Goal: Information Seeking & Learning: Find specific page/section

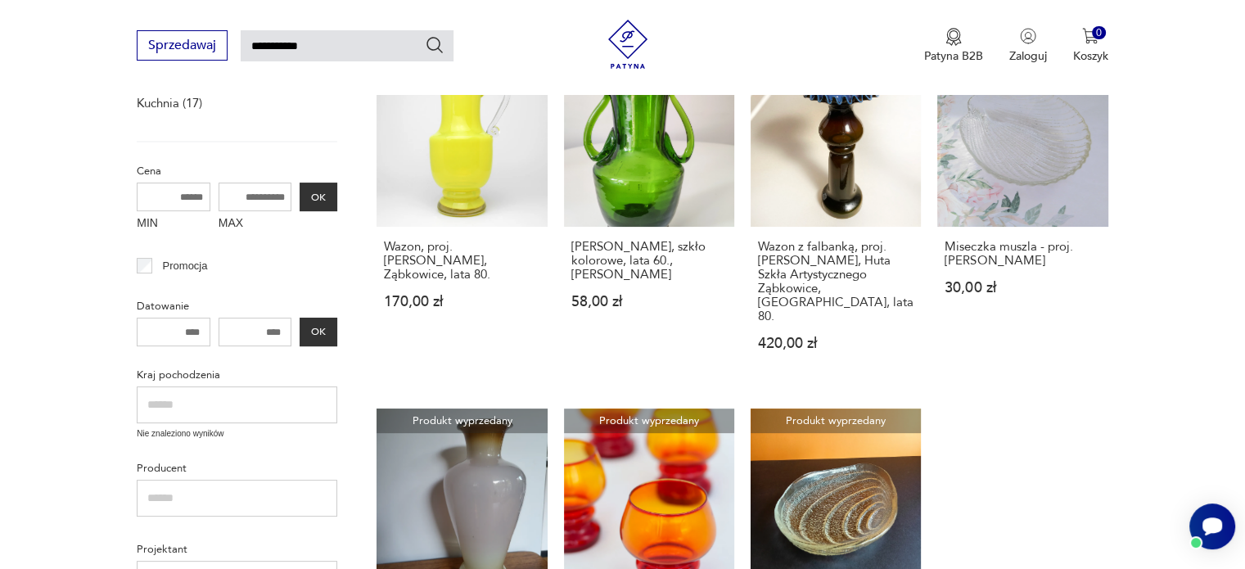
click at [275, 46] on input "**********" at bounding box center [347, 45] width 213 height 31
type input "*********"
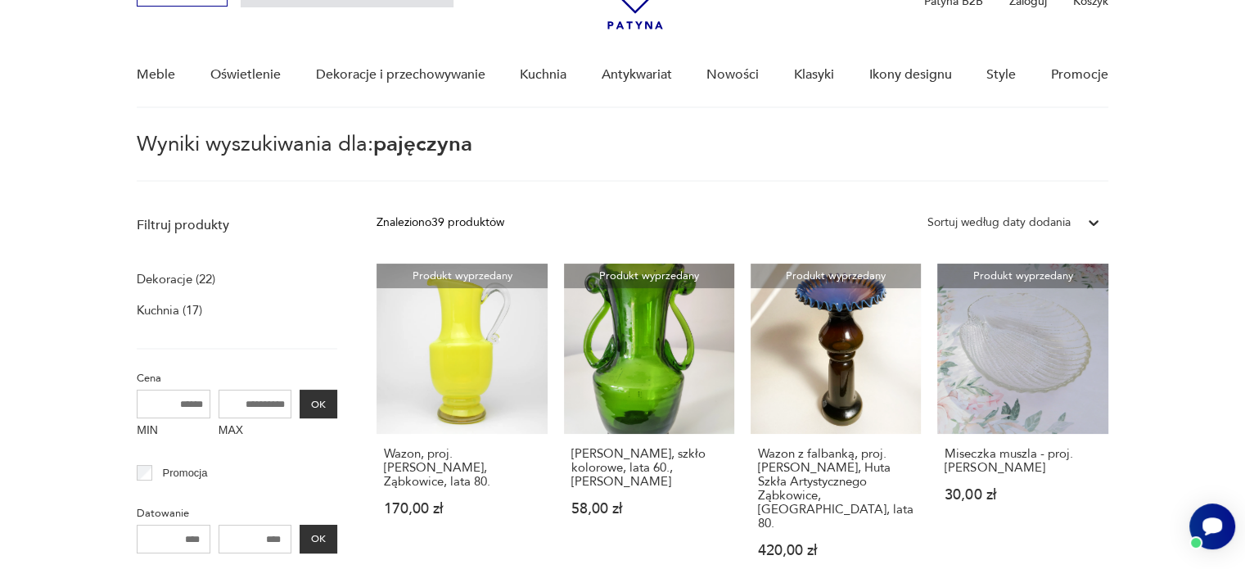
scroll to position [58, 0]
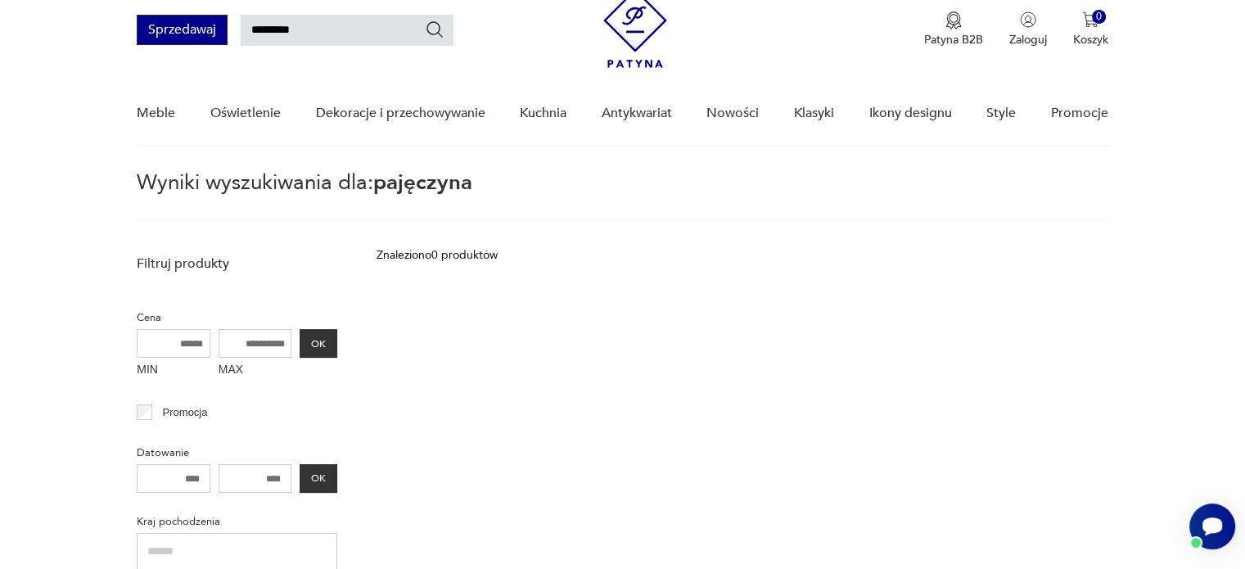
drag, startPoint x: 301, startPoint y: 29, endPoint x: 203, endPoint y: 29, distance: 98.2
click at [203, 29] on div "Sprzedawaj *********" at bounding box center [295, 30] width 317 height 30
type input "*****"
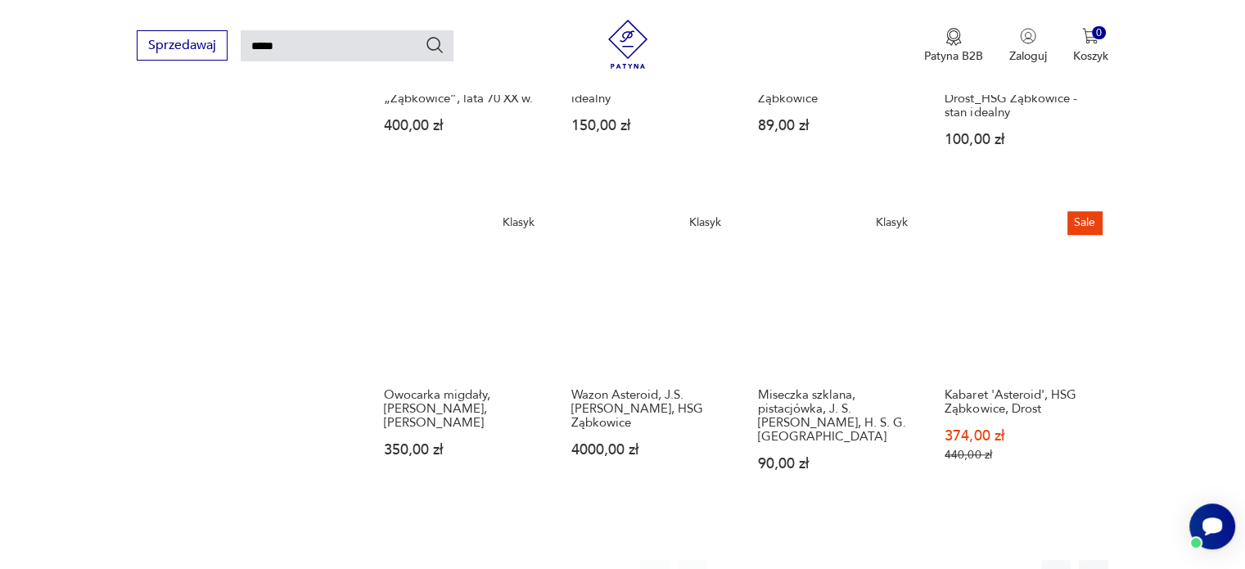
scroll to position [1204, 0]
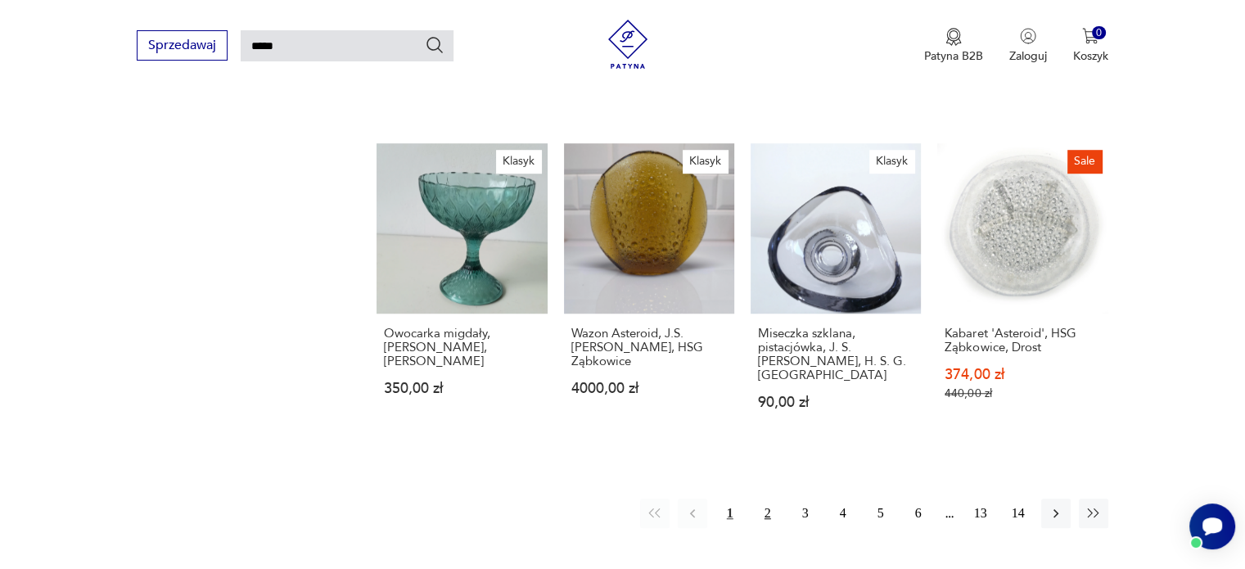
click at [765, 498] on button "2" at bounding box center [767, 512] width 29 height 29
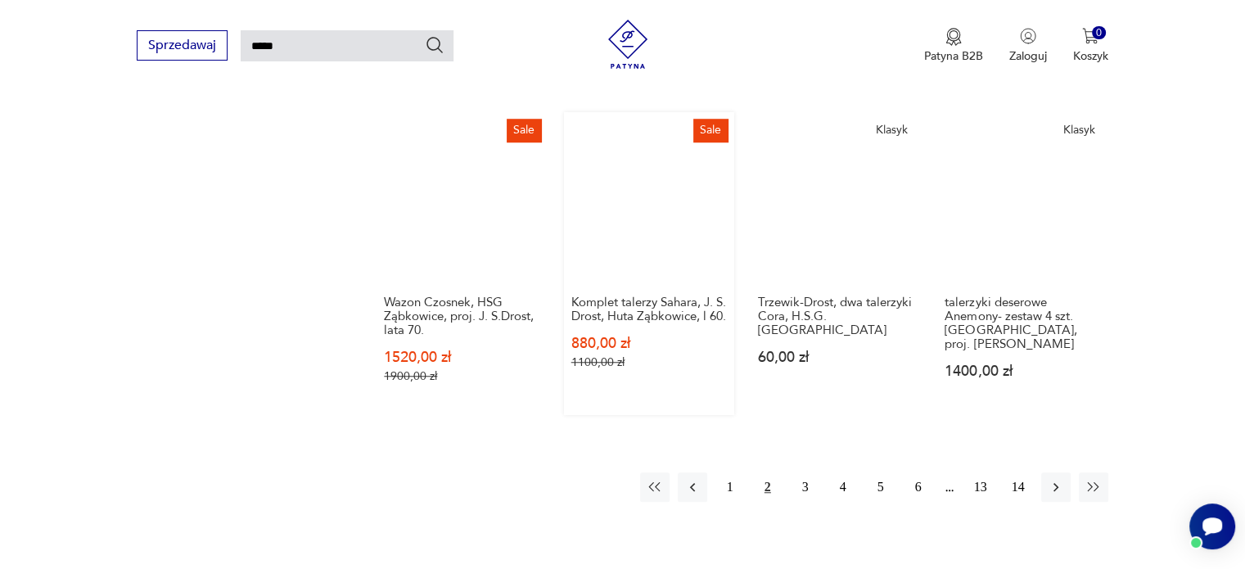
scroll to position [1367, 0]
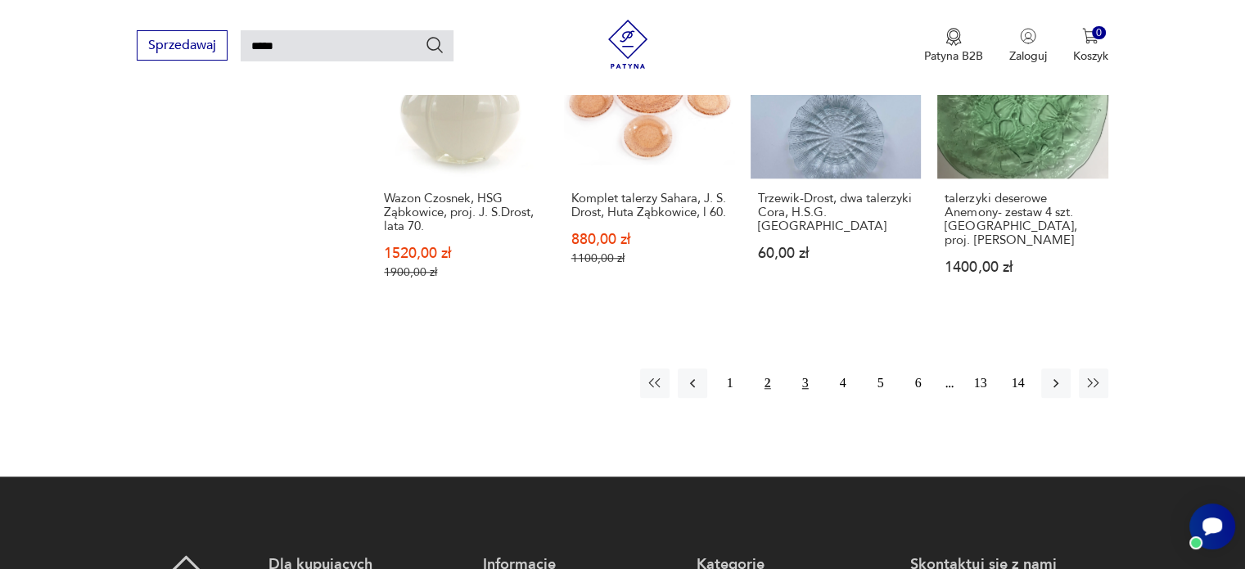
click at [800, 385] on button "3" at bounding box center [805, 382] width 29 height 29
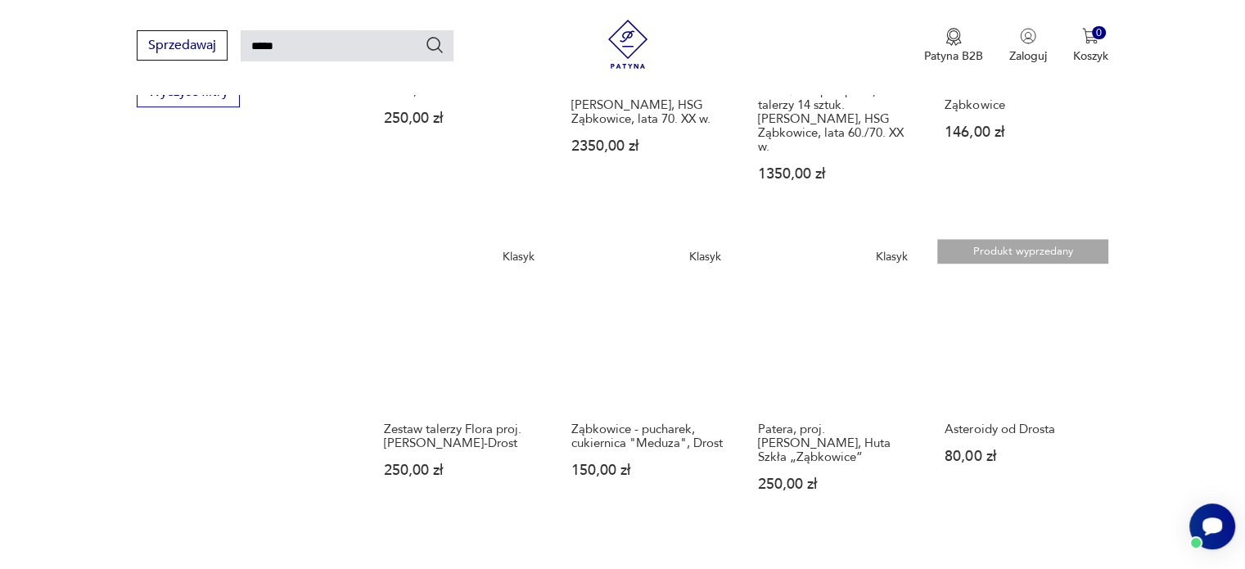
scroll to position [1286, 0]
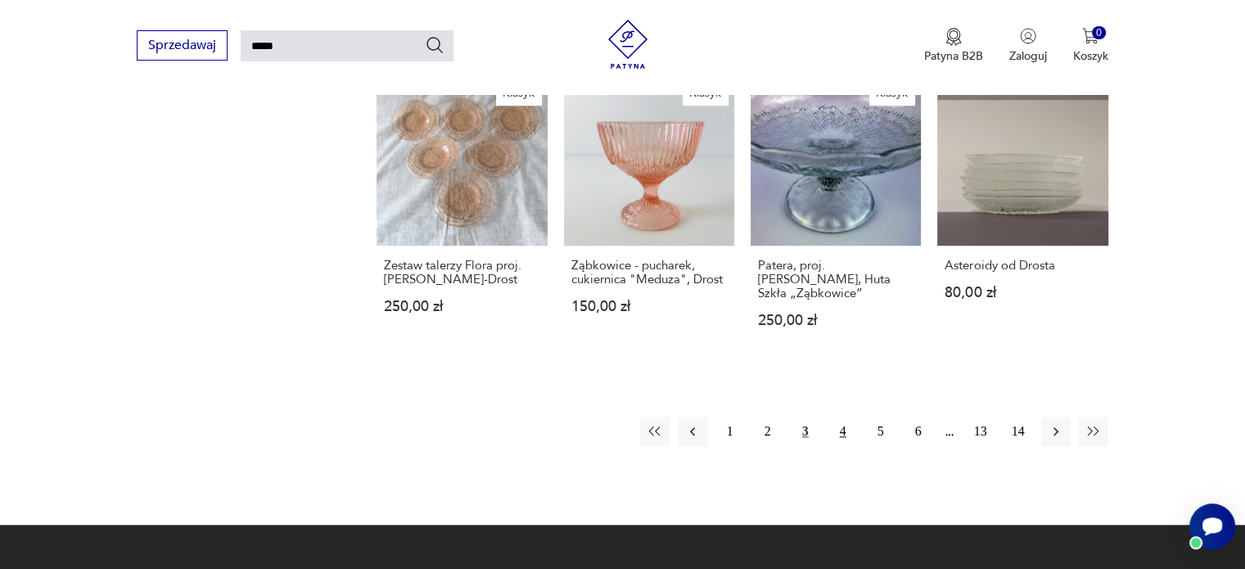
click at [838, 417] on button "4" at bounding box center [842, 431] width 29 height 29
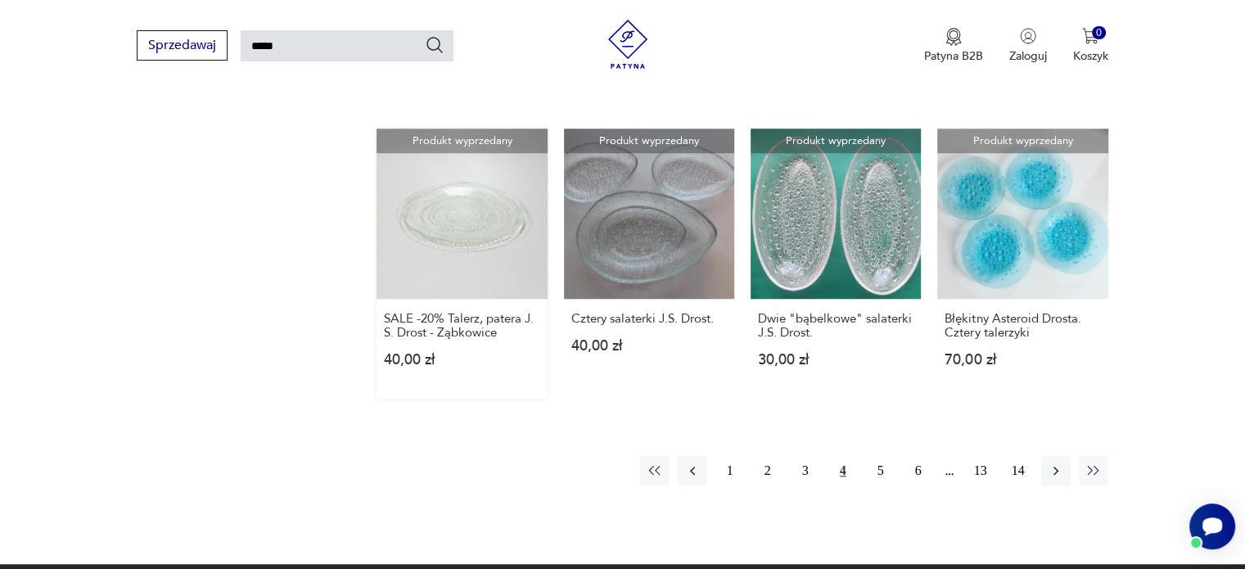
scroll to position [1286, 0]
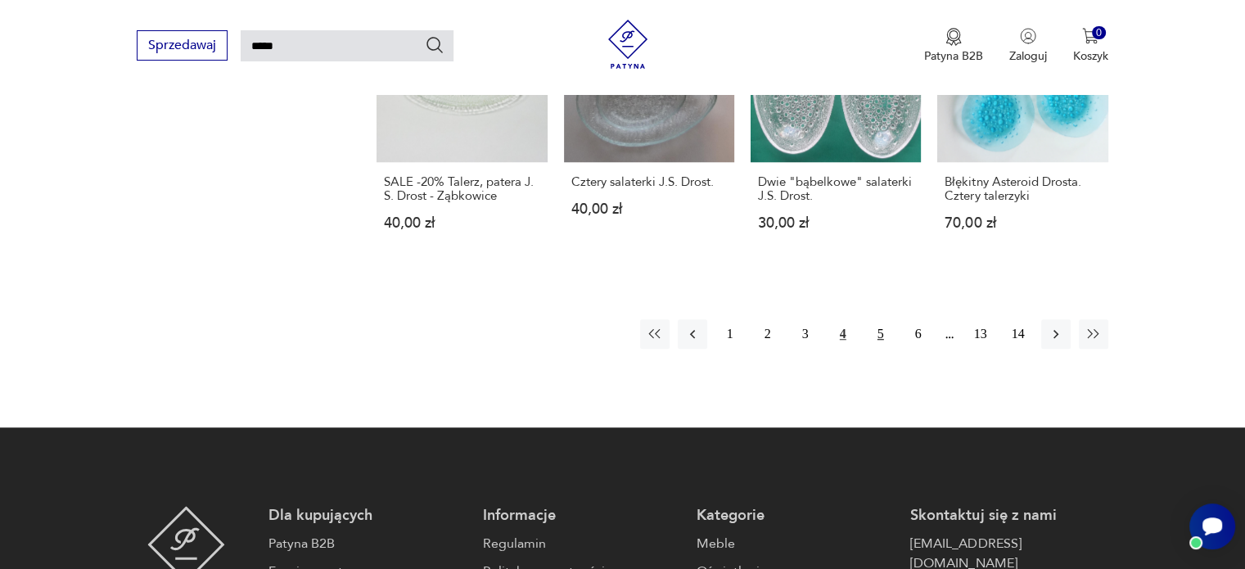
click at [878, 322] on button "5" at bounding box center [880, 333] width 29 height 29
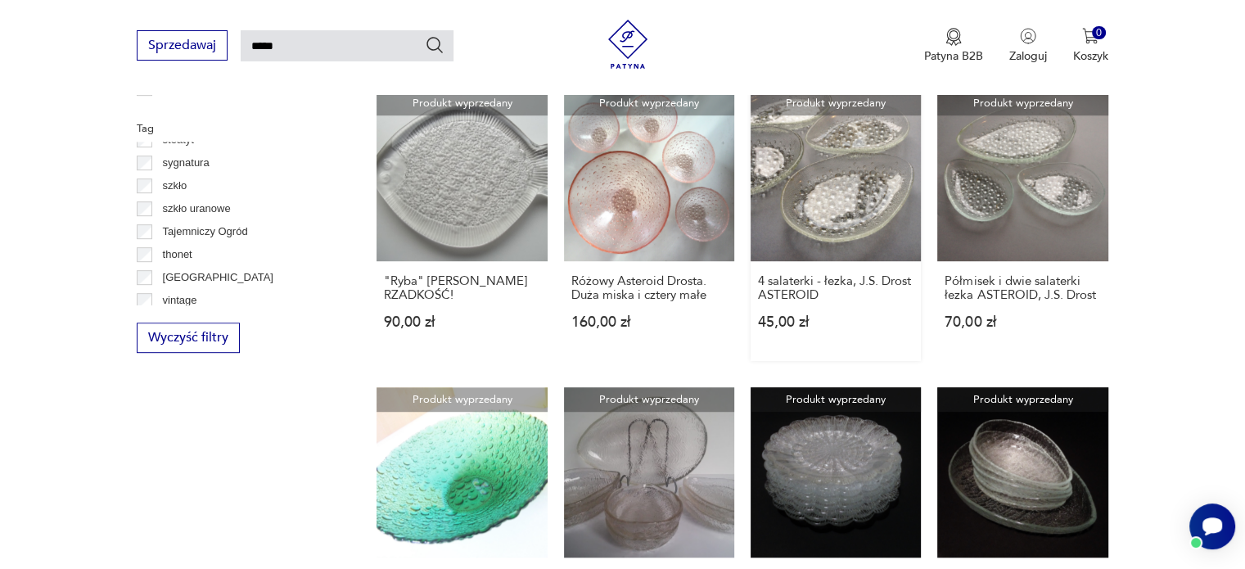
scroll to position [1204, 0]
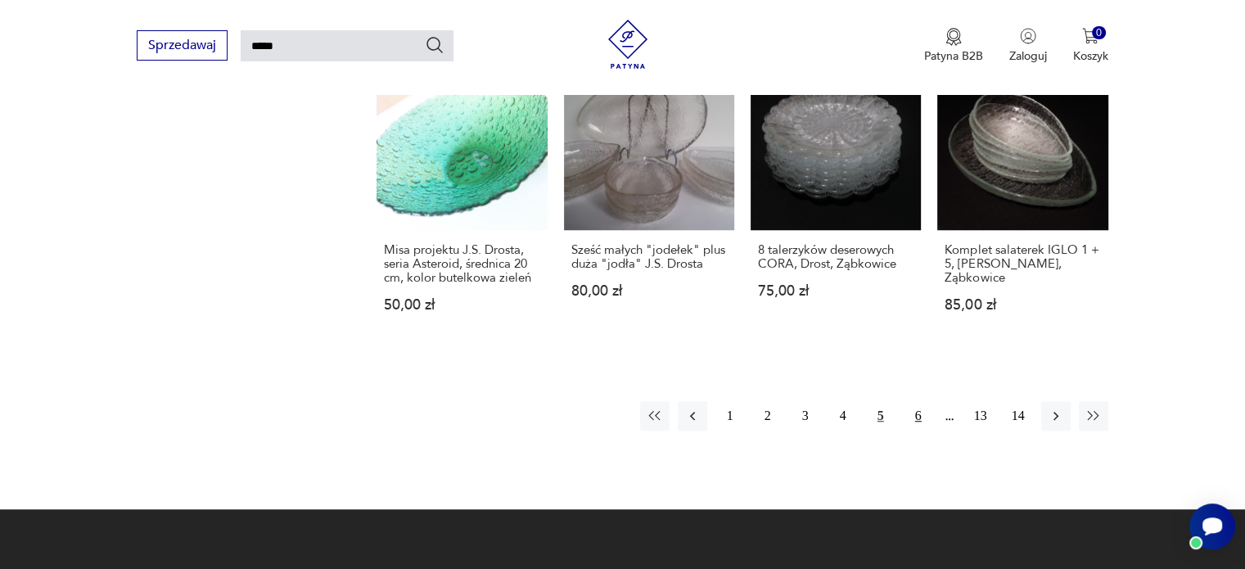
click at [915, 419] on button "6" at bounding box center [917, 415] width 29 height 29
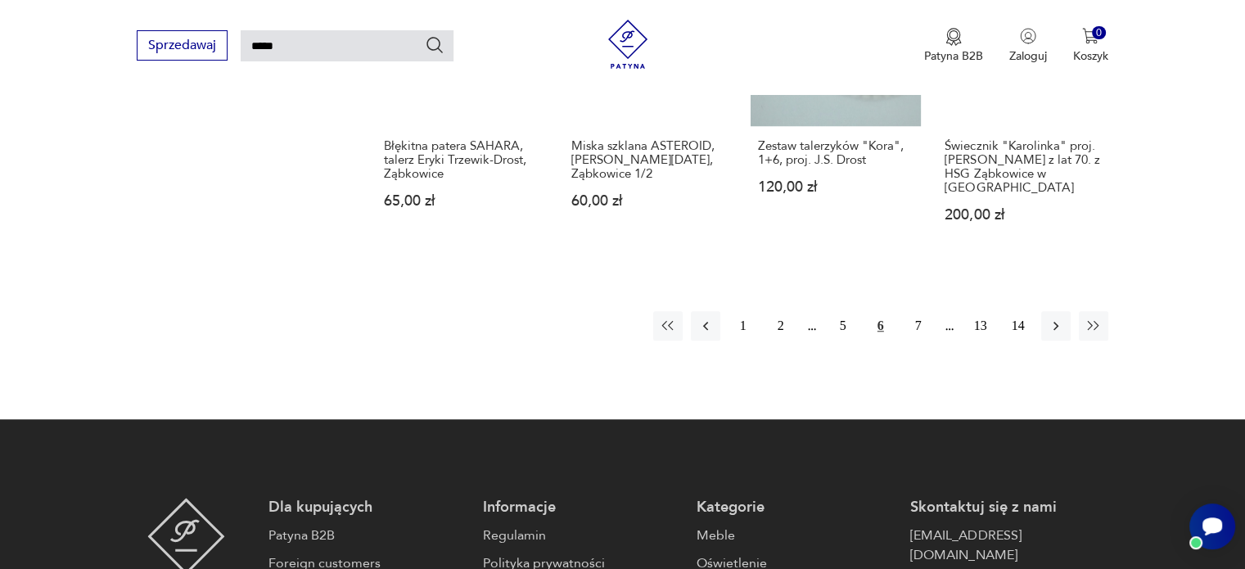
scroll to position [1449, 0]
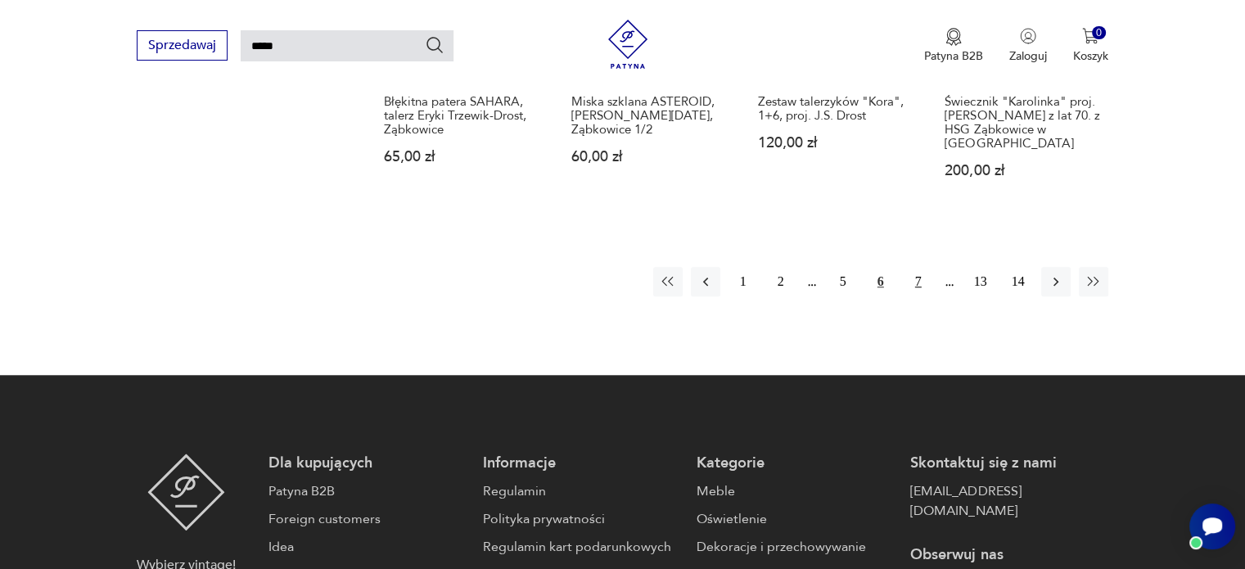
click at [920, 267] on button "7" at bounding box center [917, 281] width 29 height 29
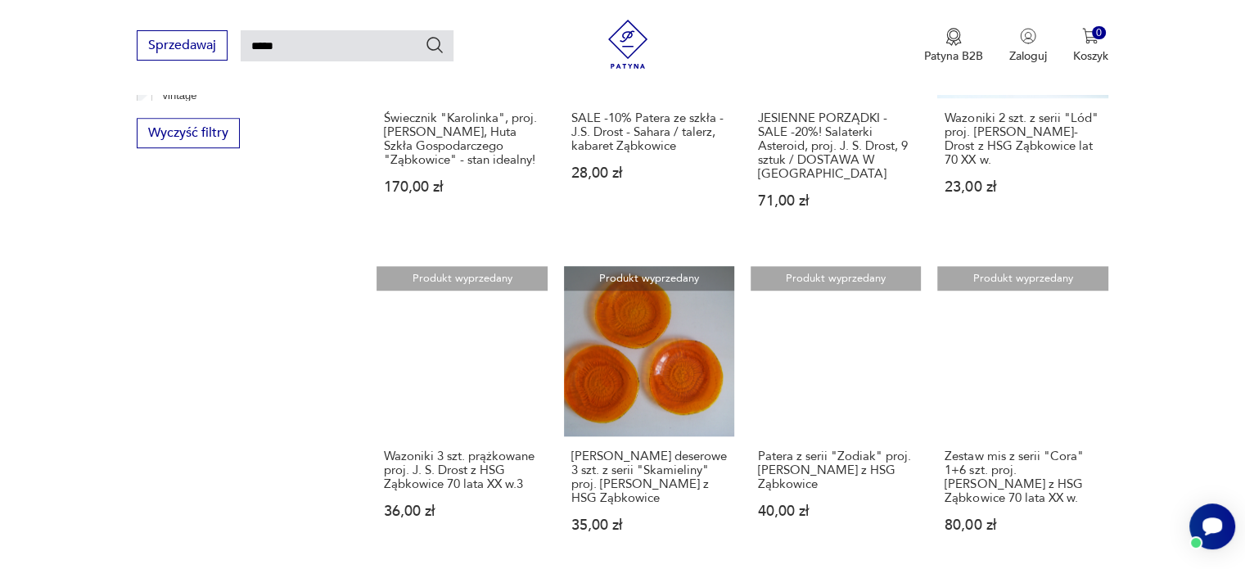
scroll to position [1204, 0]
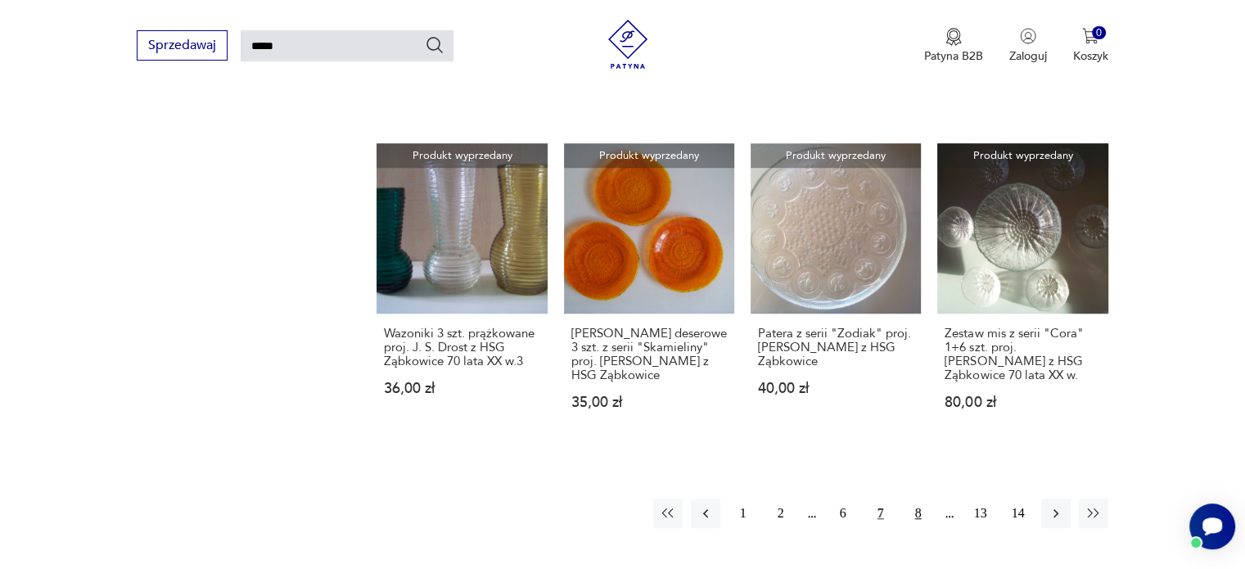
click at [912, 498] on button "8" at bounding box center [917, 512] width 29 height 29
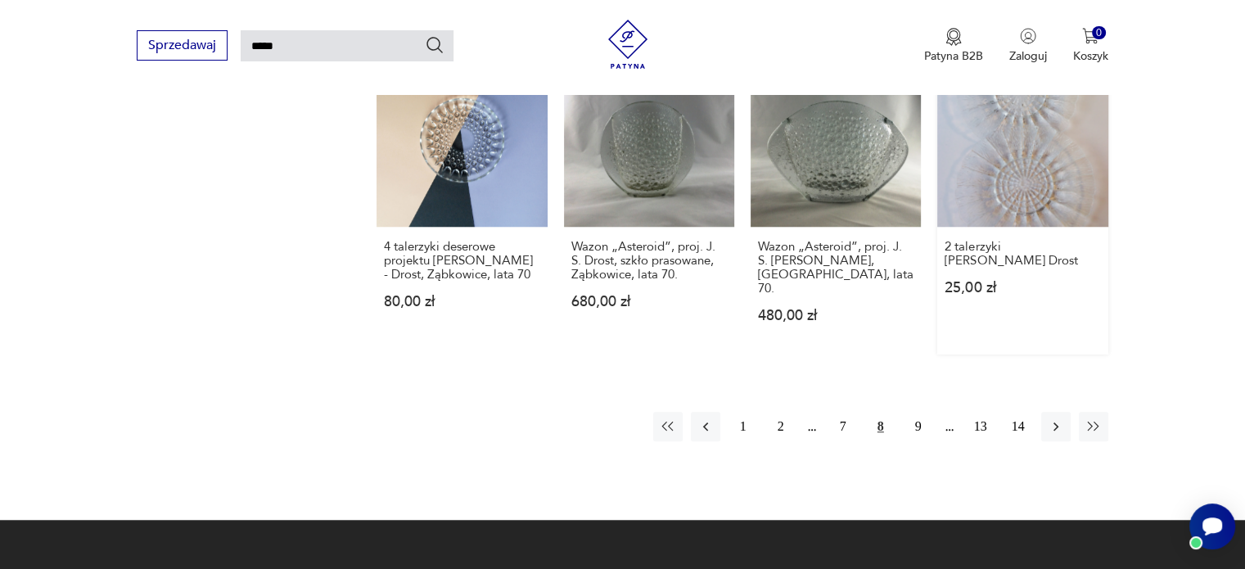
scroll to position [1367, 0]
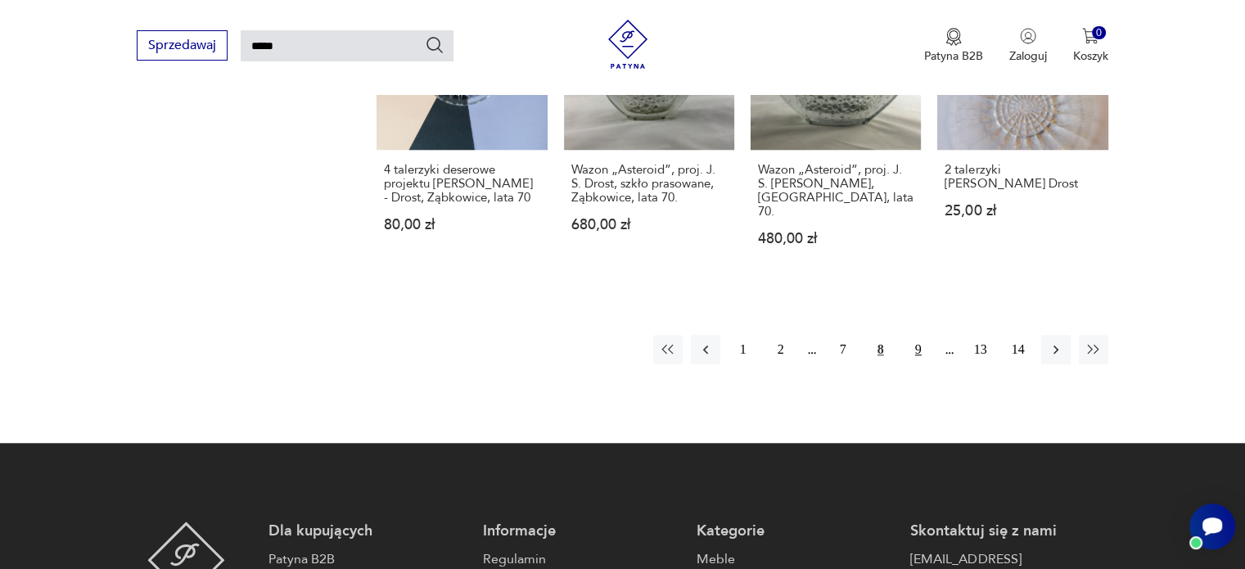
click at [920, 335] on button "9" at bounding box center [917, 349] width 29 height 29
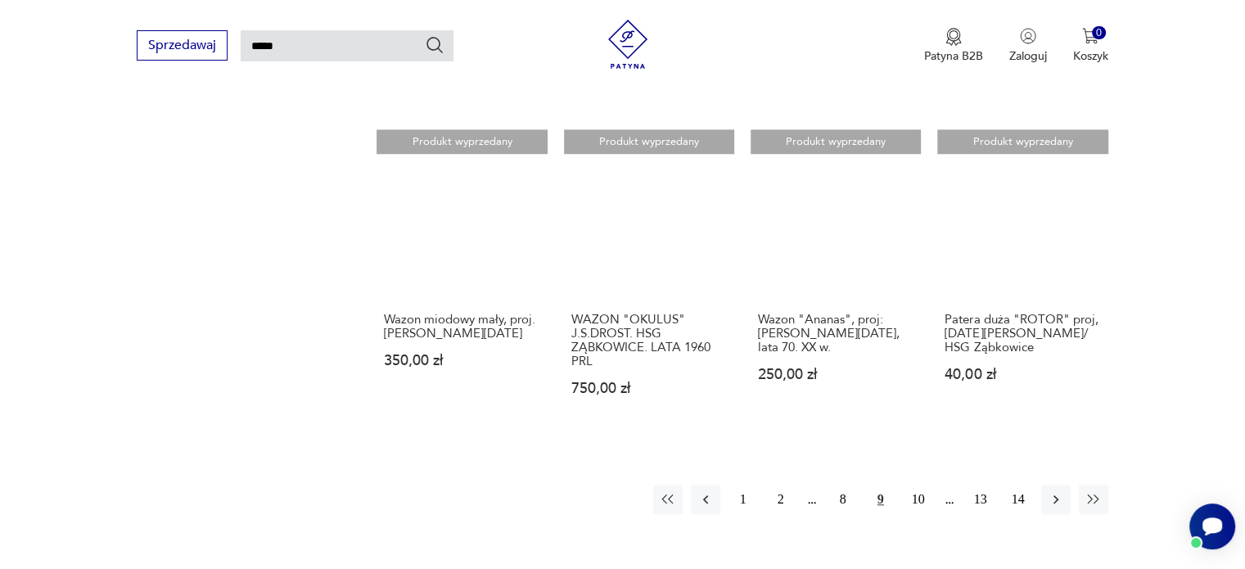
scroll to position [1286, 0]
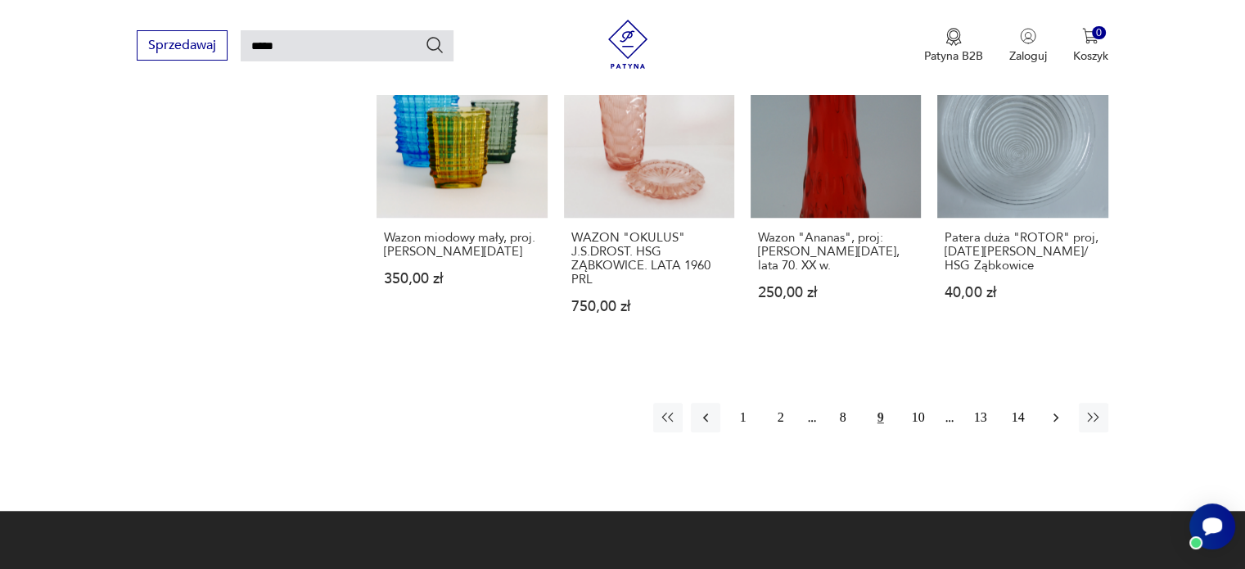
click at [1052, 409] on icon "button" at bounding box center [1056, 417] width 16 height 16
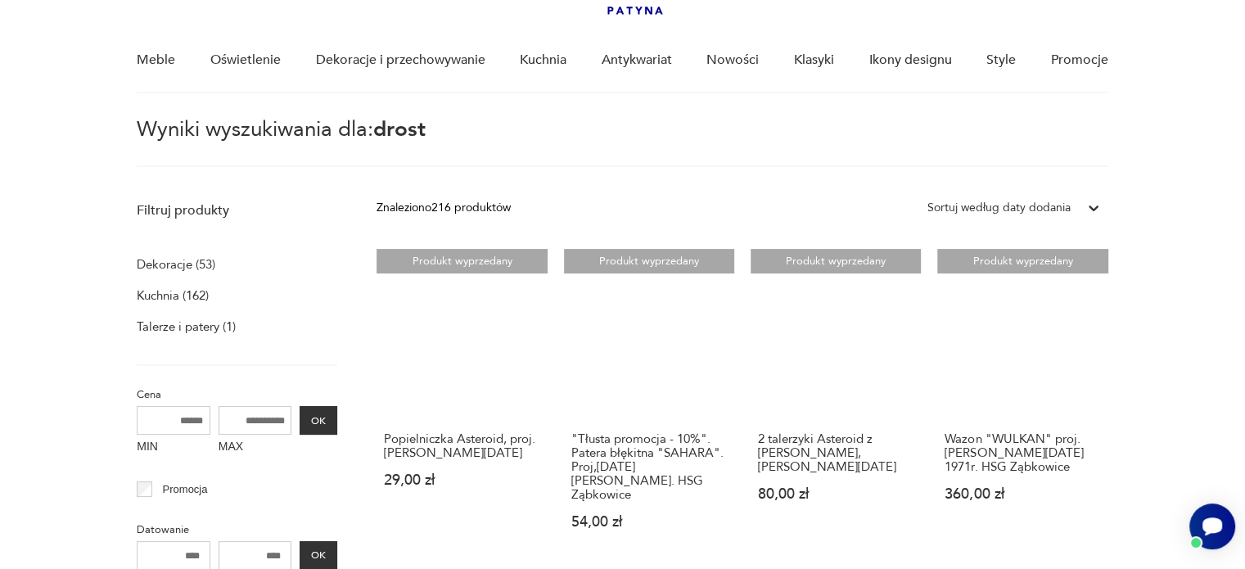
scroll to position [140, 0]
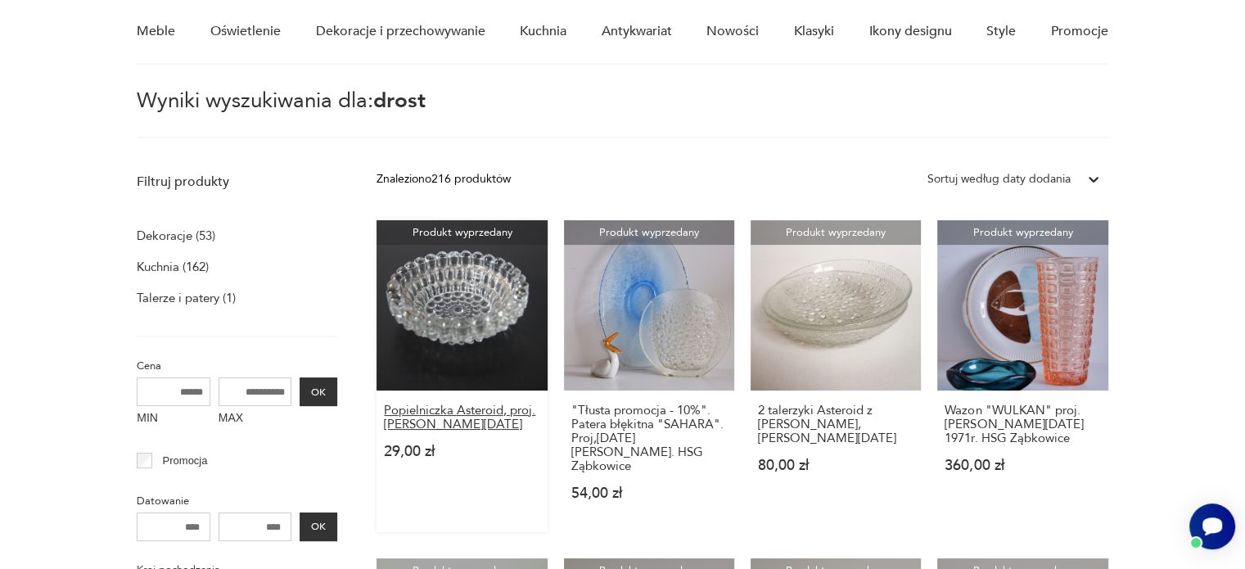
click at [466, 410] on h3 "Popielniczka Asteroid, proj. [PERSON_NAME][DATE]" at bounding box center [461, 417] width 155 height 28
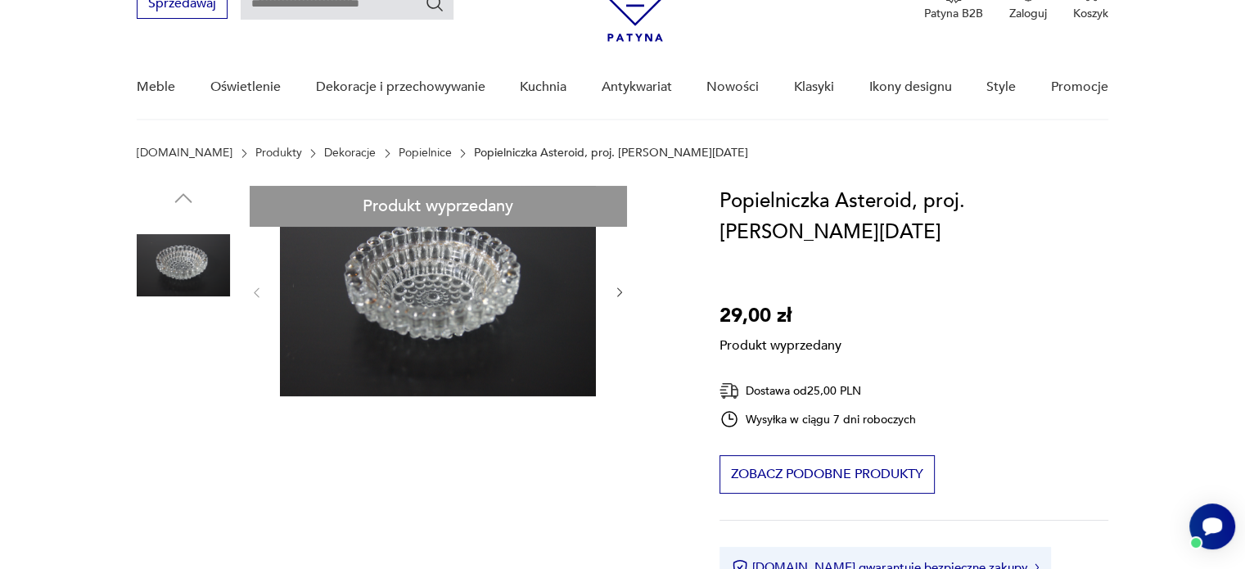
scroll to position [82, 0]
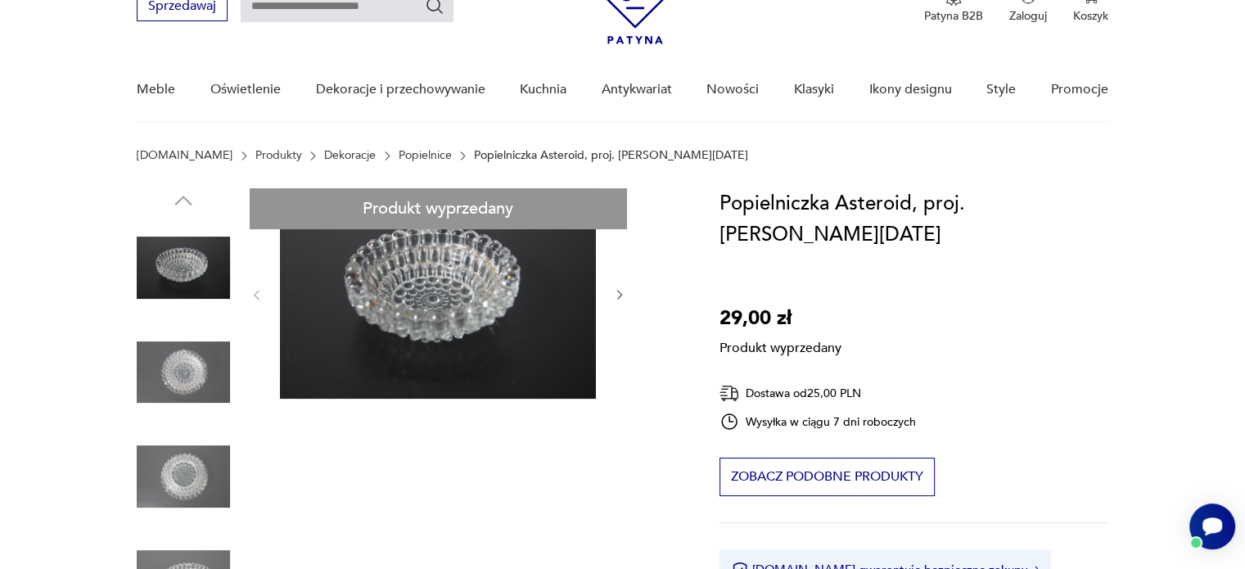
type input "*****"
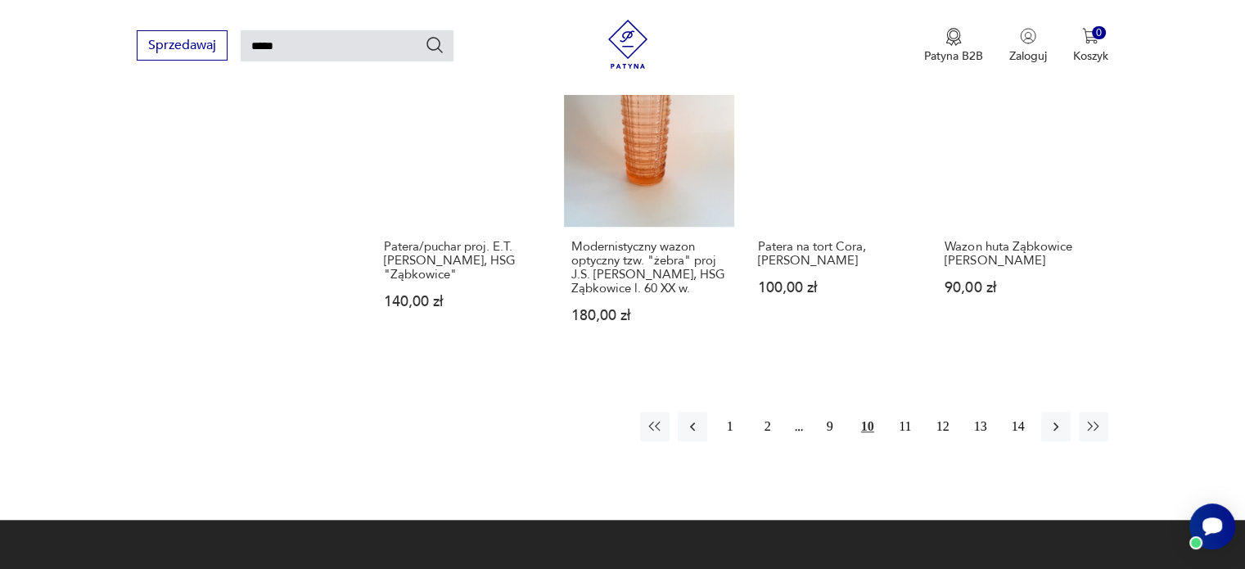
scroll to position [1448, 0]
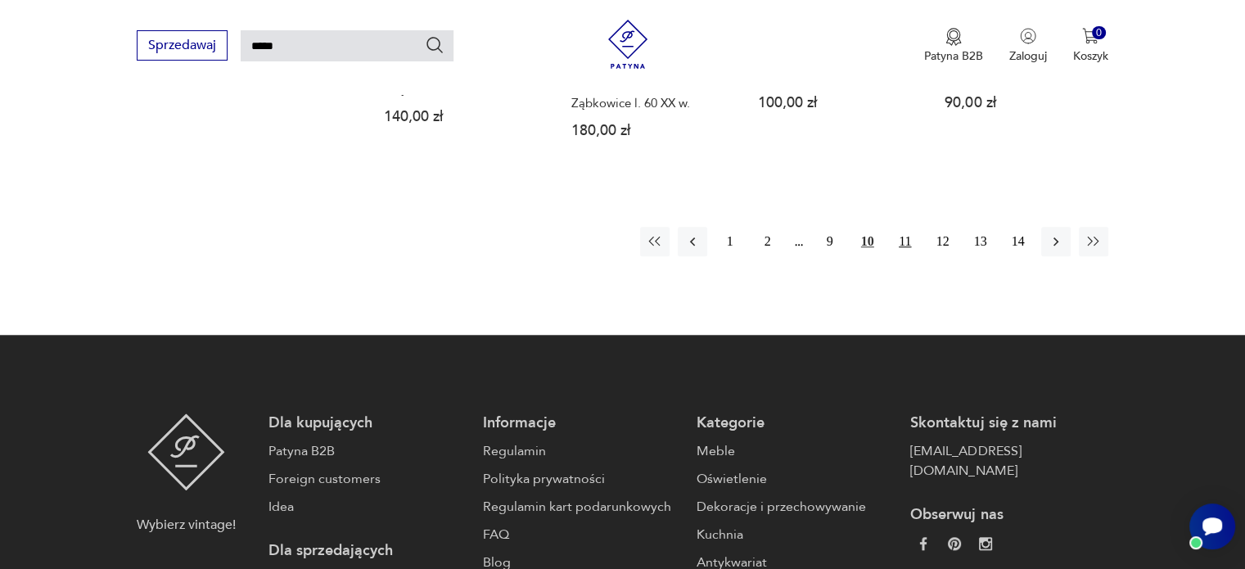
click at [908, 227] on button "11" at bounding box center [904, 241] width 29 height 29
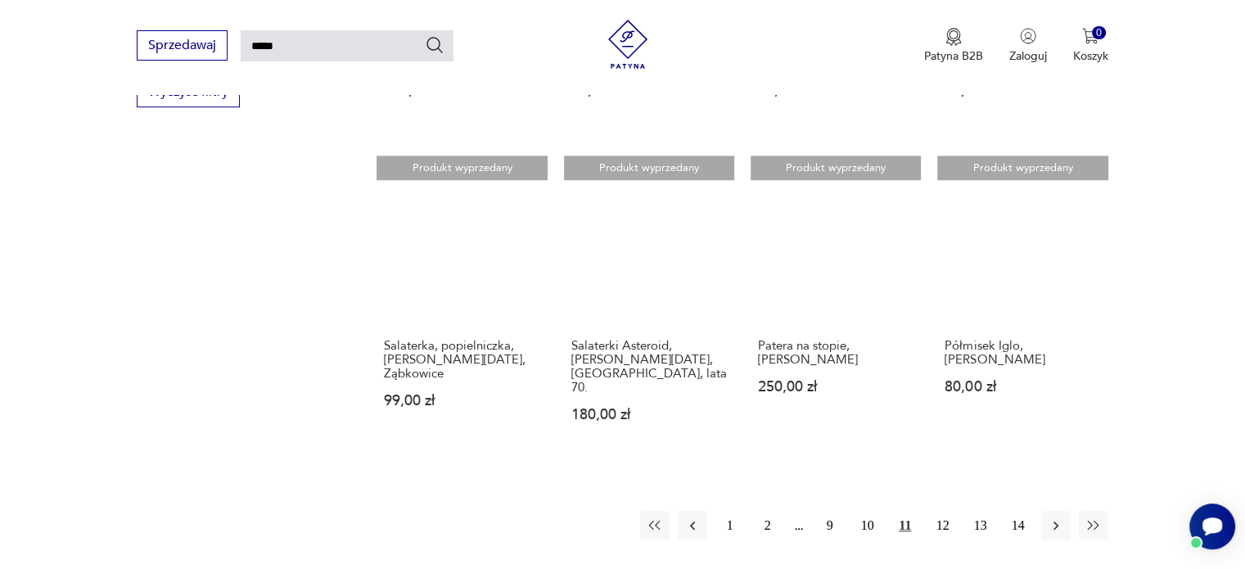
scroll to position [1204, 0]
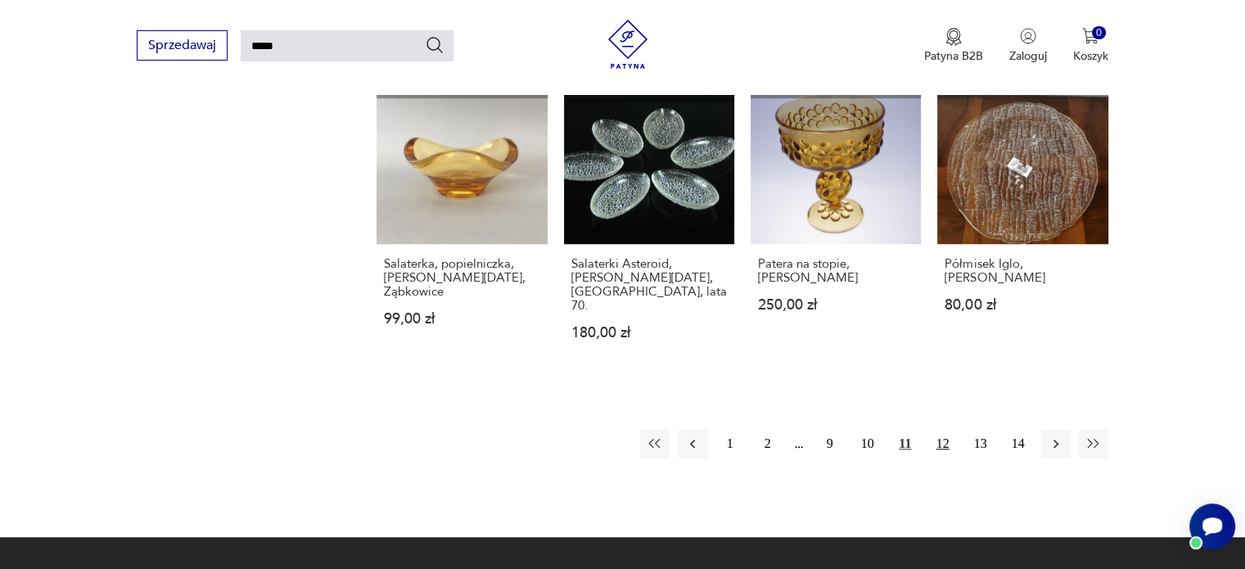
click at [943, 429] on button "12" at bounding box center [942, 443] width 29 height 29
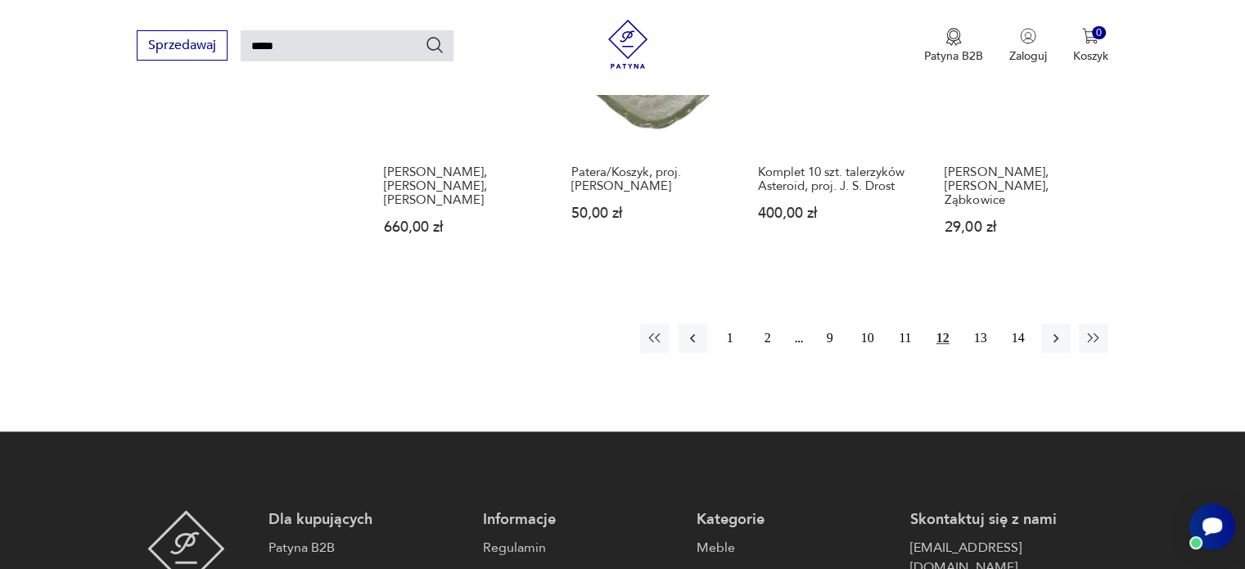
scroll to position [1367, 0]
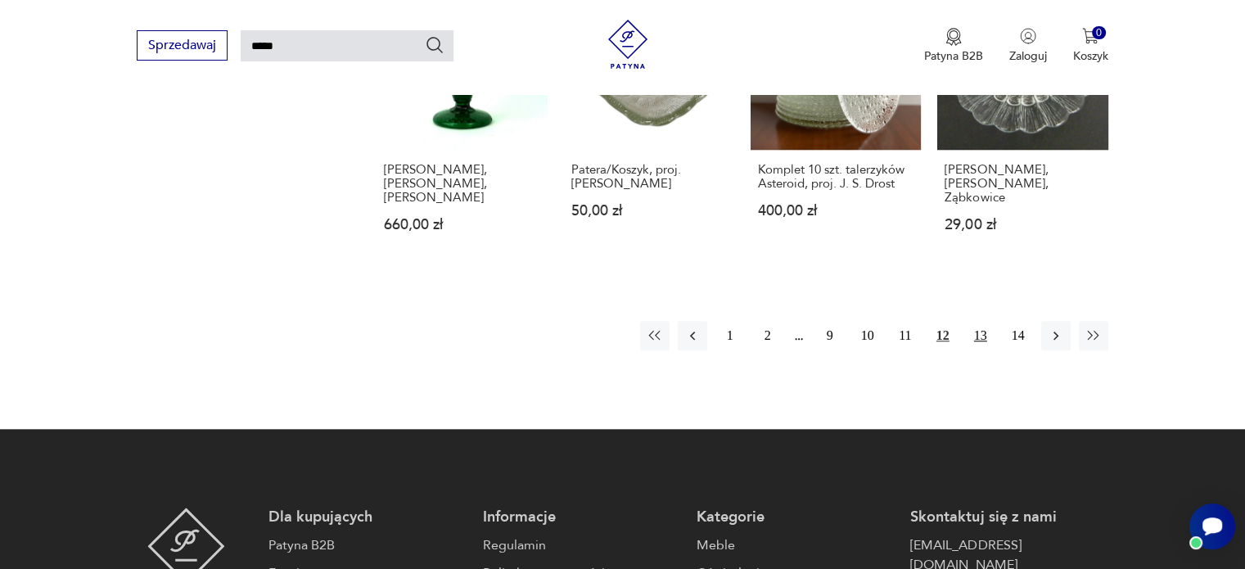
click at [982, 321] on button "13" at bounding box center [980, 335] width 29 height 29
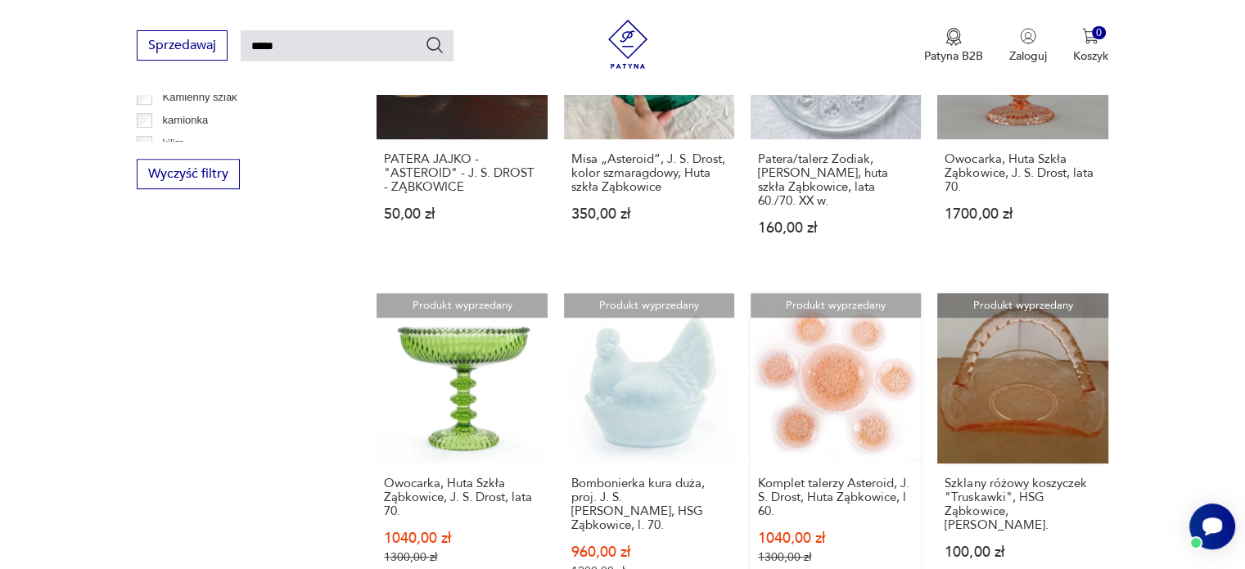
scroll to position [1367, 0]
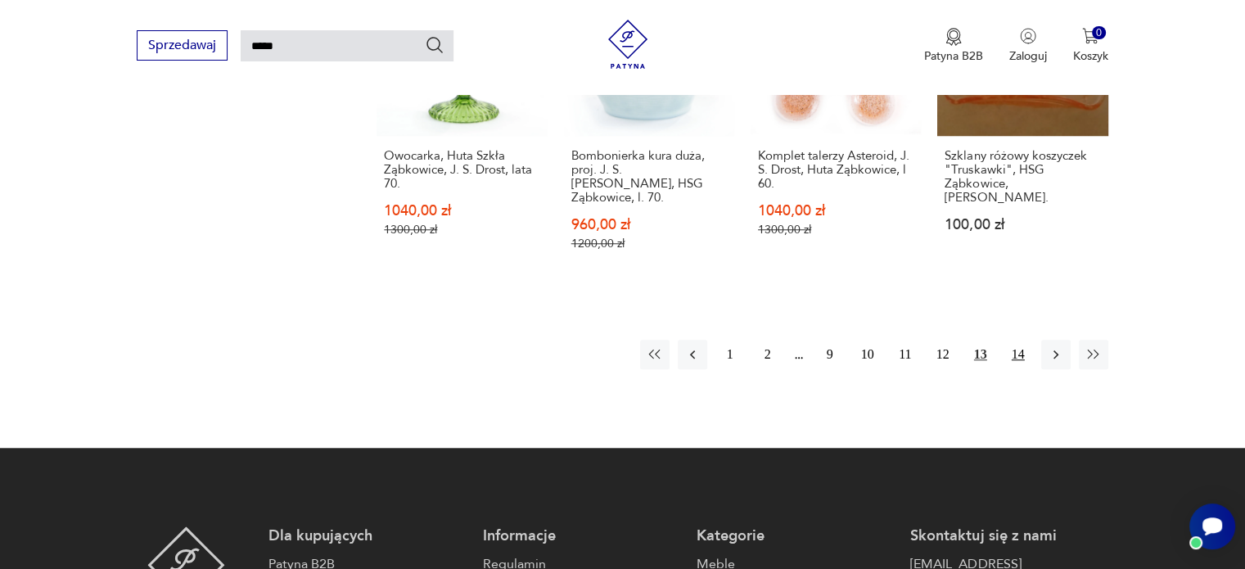
click at [1021, 340] on button "14" at bounding box center [1017, 354] width 29 height 29
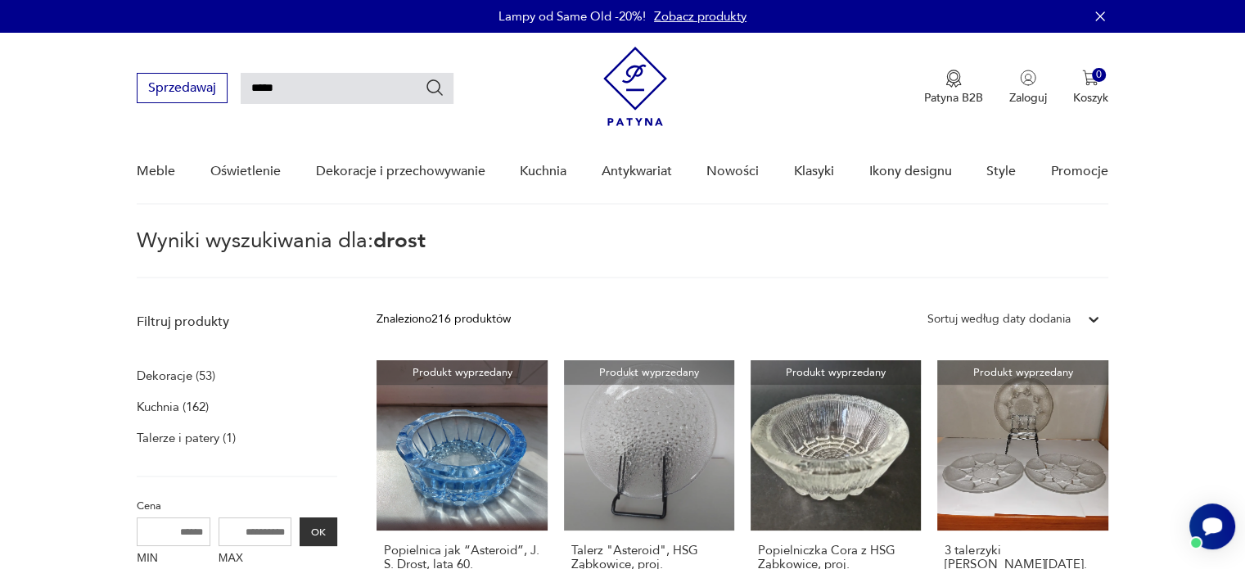
click at [264, 89] on input "*****" at bounding box center [347, 88] width 213 height 31
type input "*********"
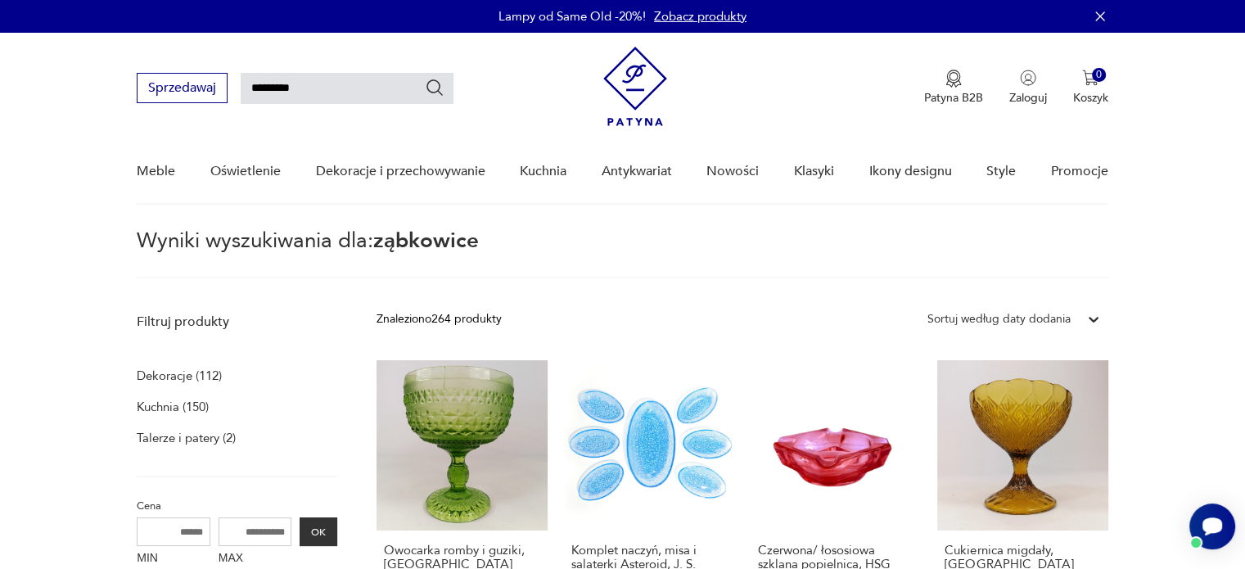
click at [180, 435] on p "Talerze i patery (2)" at bounding box center [186, 437] width 99 height 23
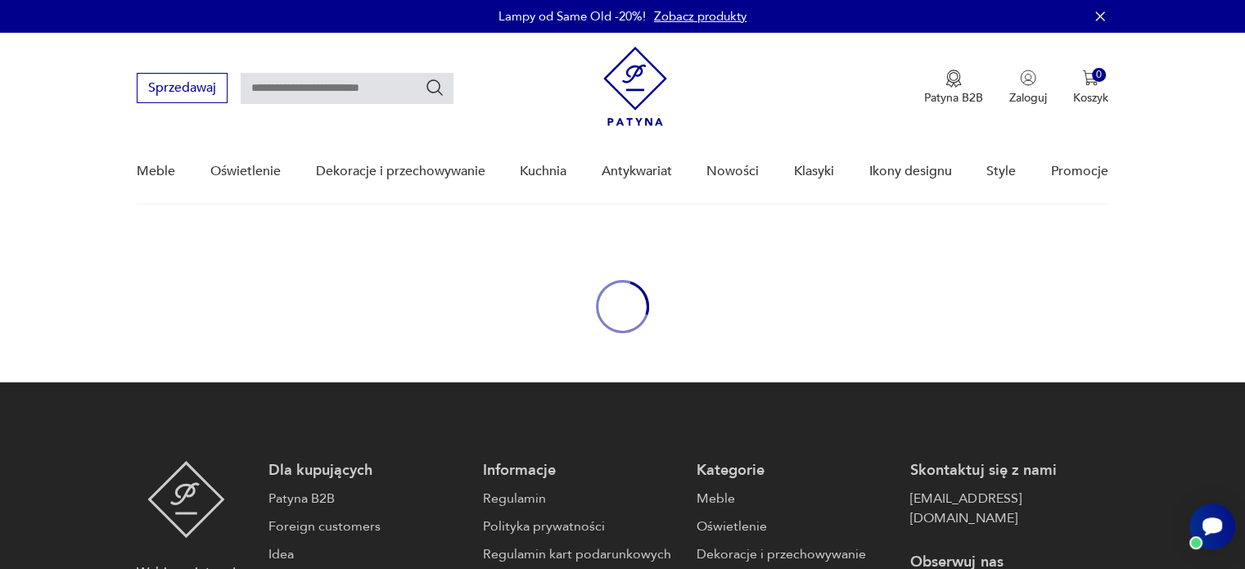
type input "*********"
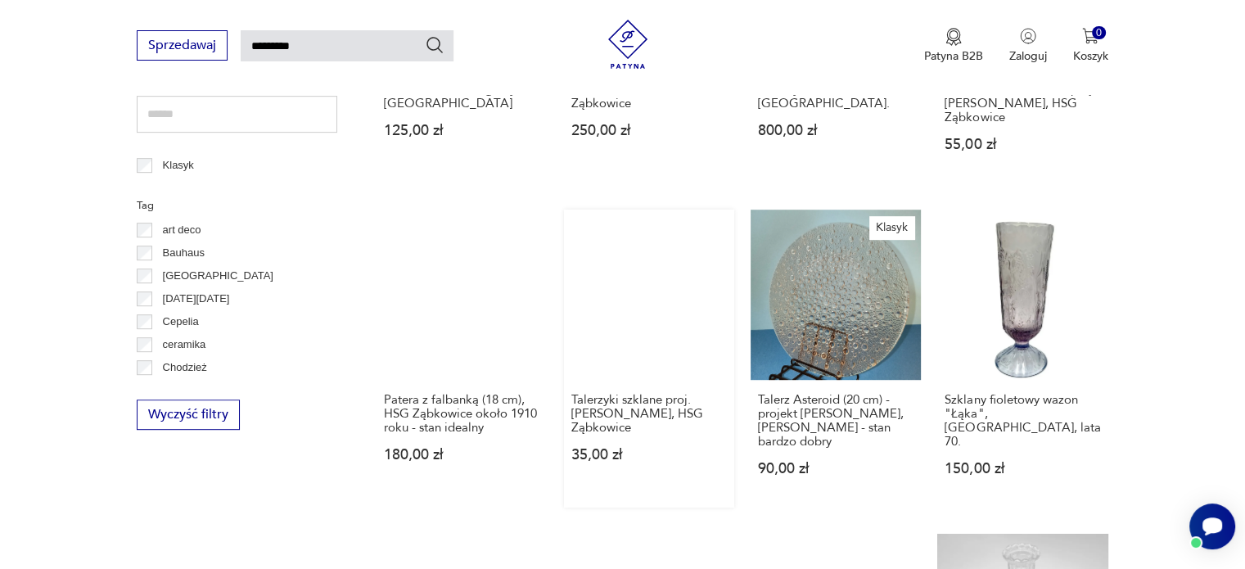
scroll to position [1204, 0]
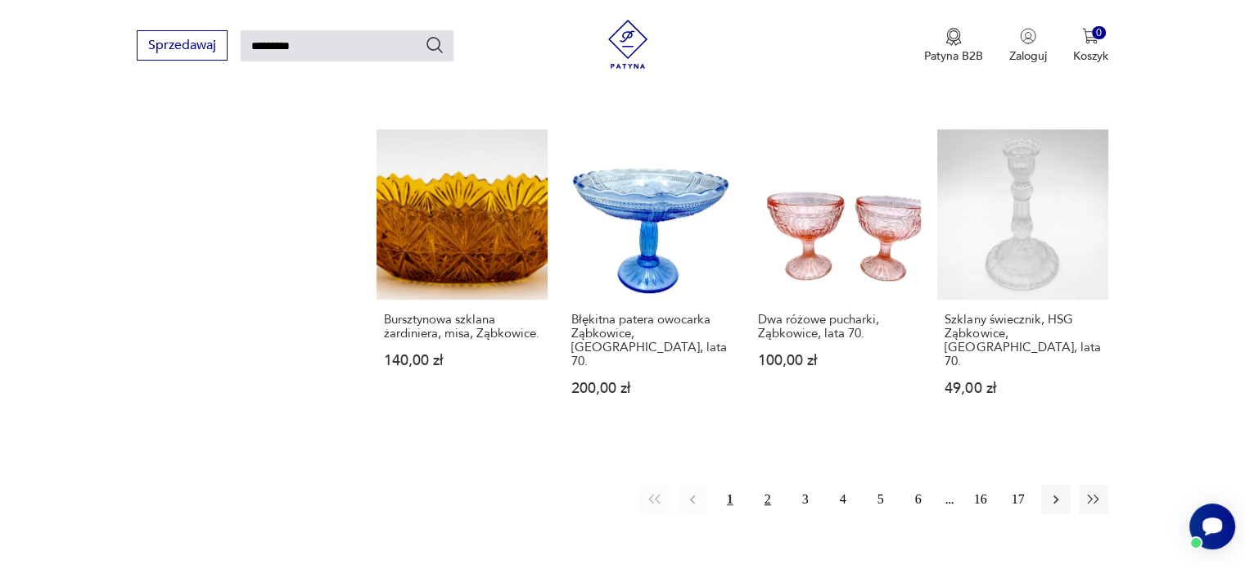
click at [756, 484] on button "2" at bounding box center [767, 498] width 29 height 29
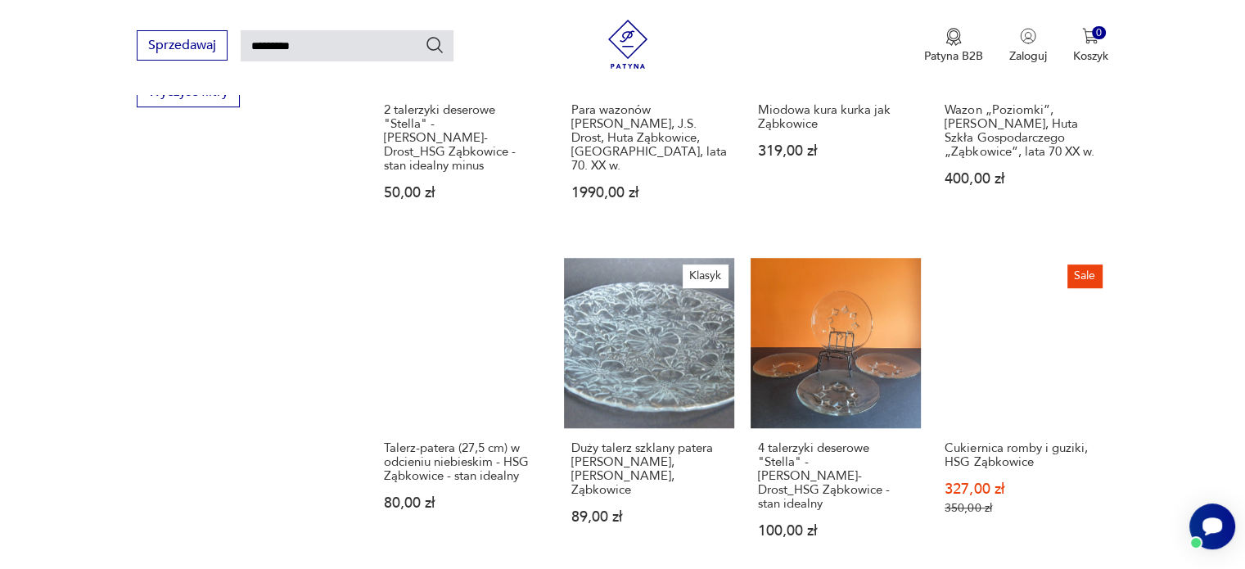
scroll to position [1204, 0]
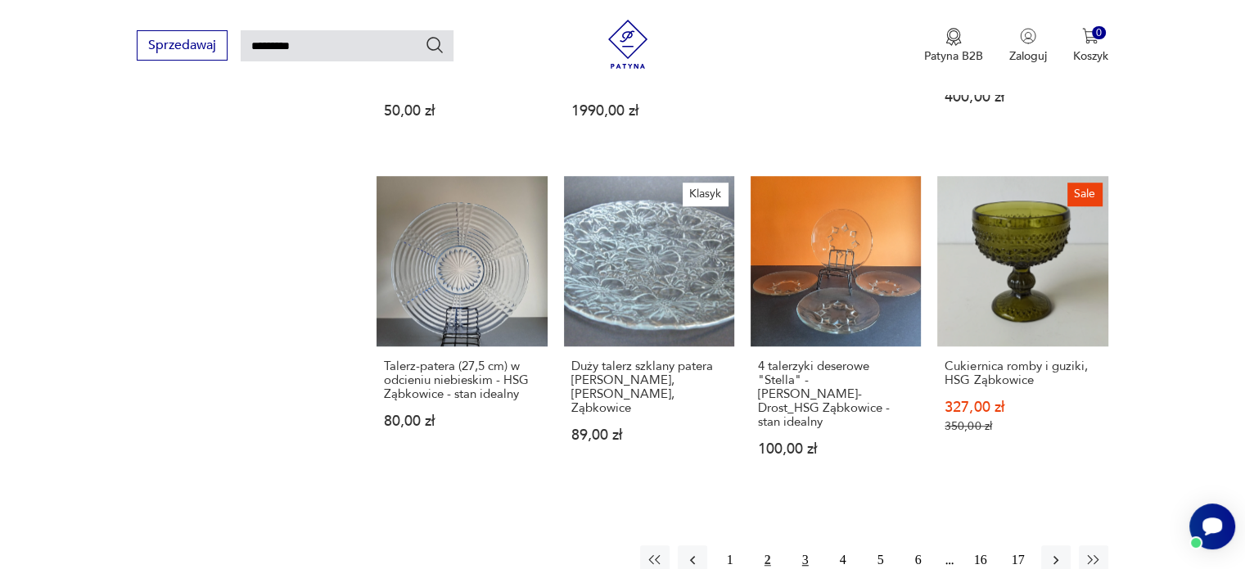
click at [805, 545] on button "3" at bounding box center [805, 559] width 29 height 29
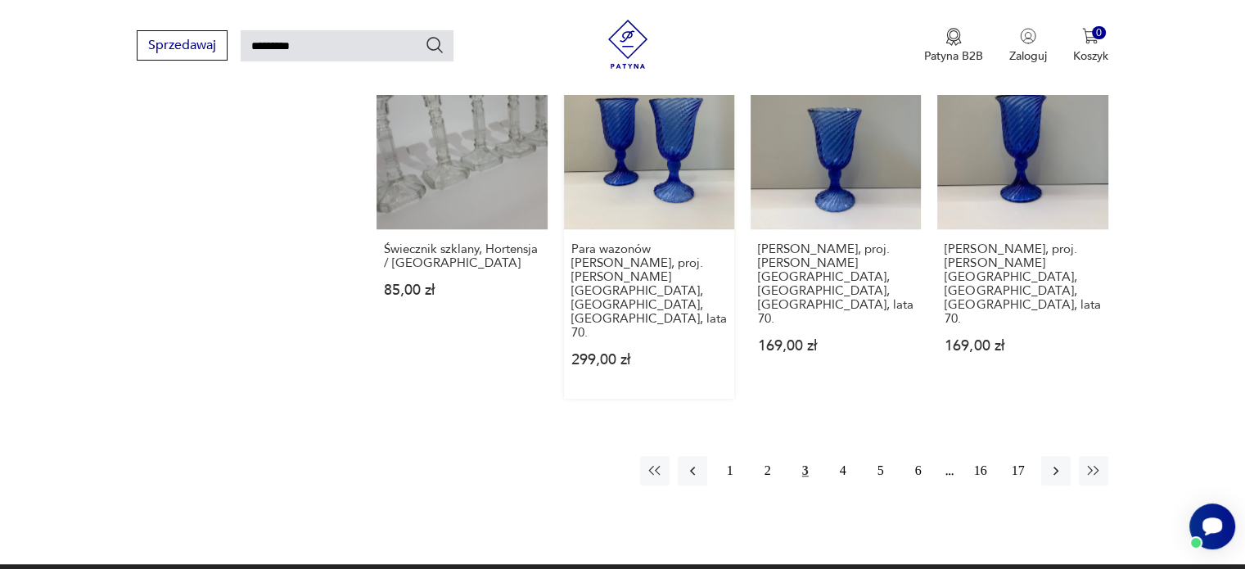
scroll to position [1367, 0]
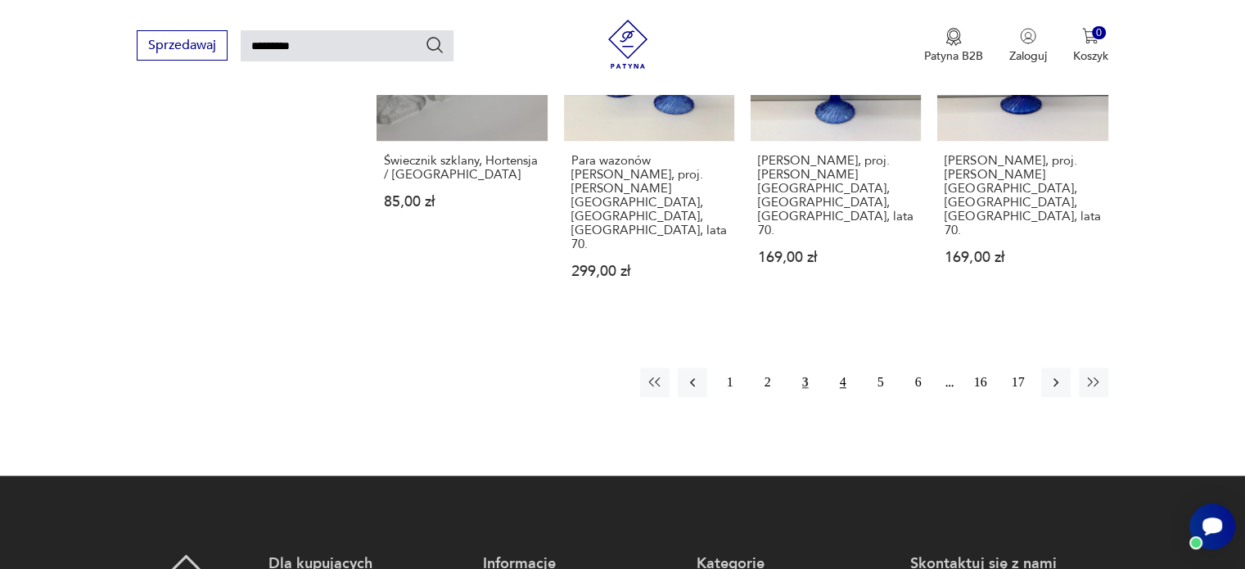
click at [841, 367] on button "4" at bounding box center [842, 381] width 29 height 29
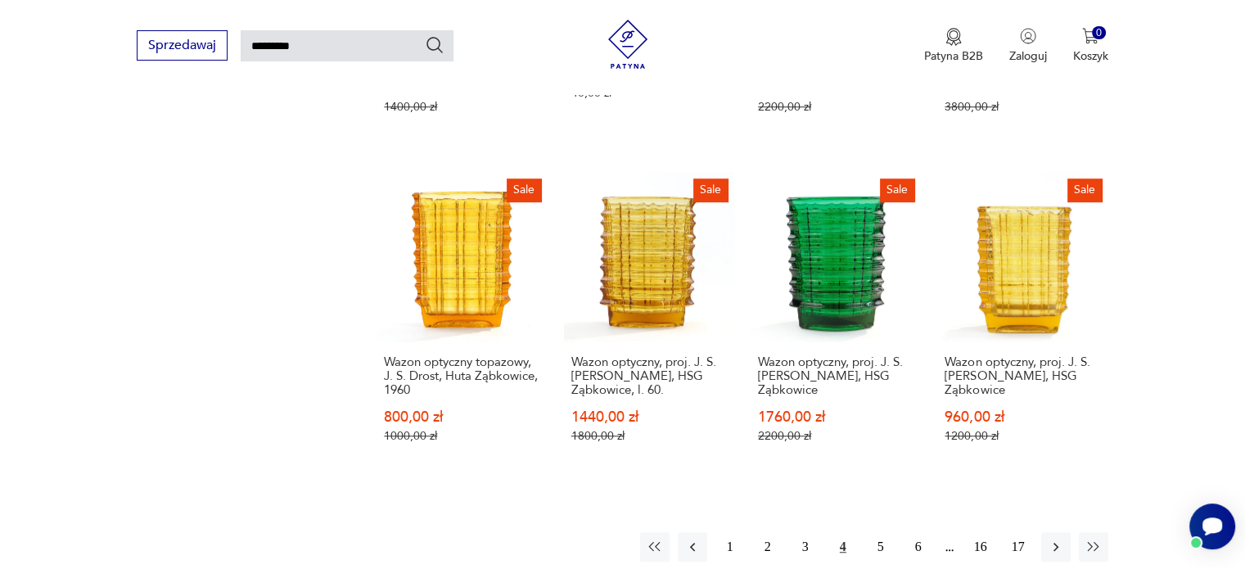
scroll to position [1531, 0]
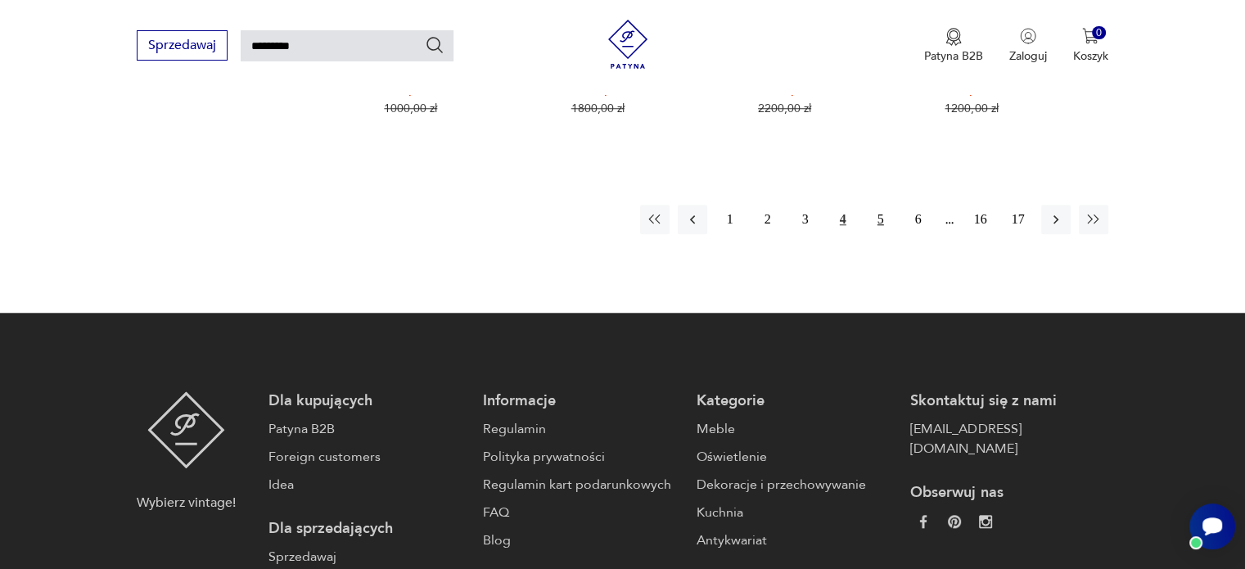
click at [883, 217] on button "5" at bounding box center [880, 219] width 29 height 29
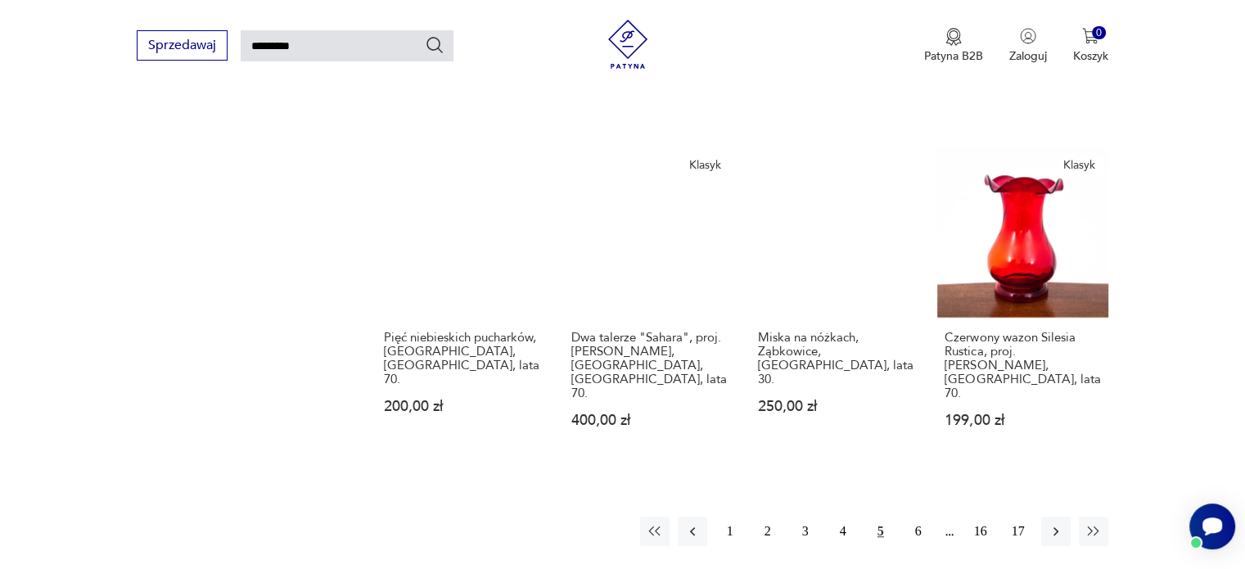
scroll to position [1286, 0]
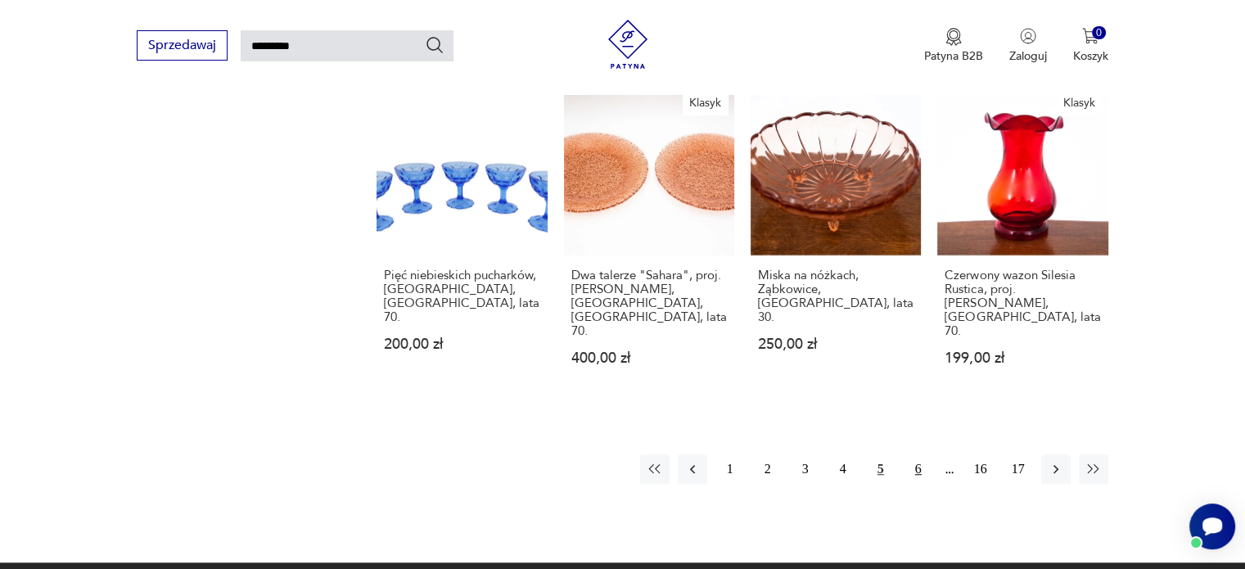
click at [920, 454] on button "6" at bounding box center [917, 468] width 29 height 29
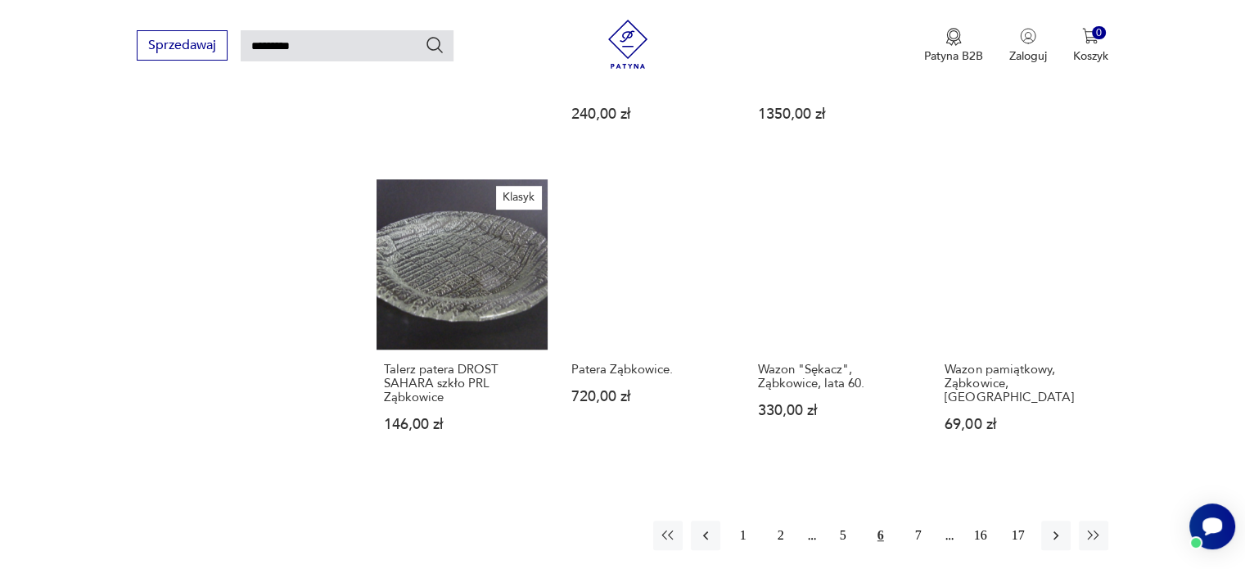
scroll to position [1367, 0]
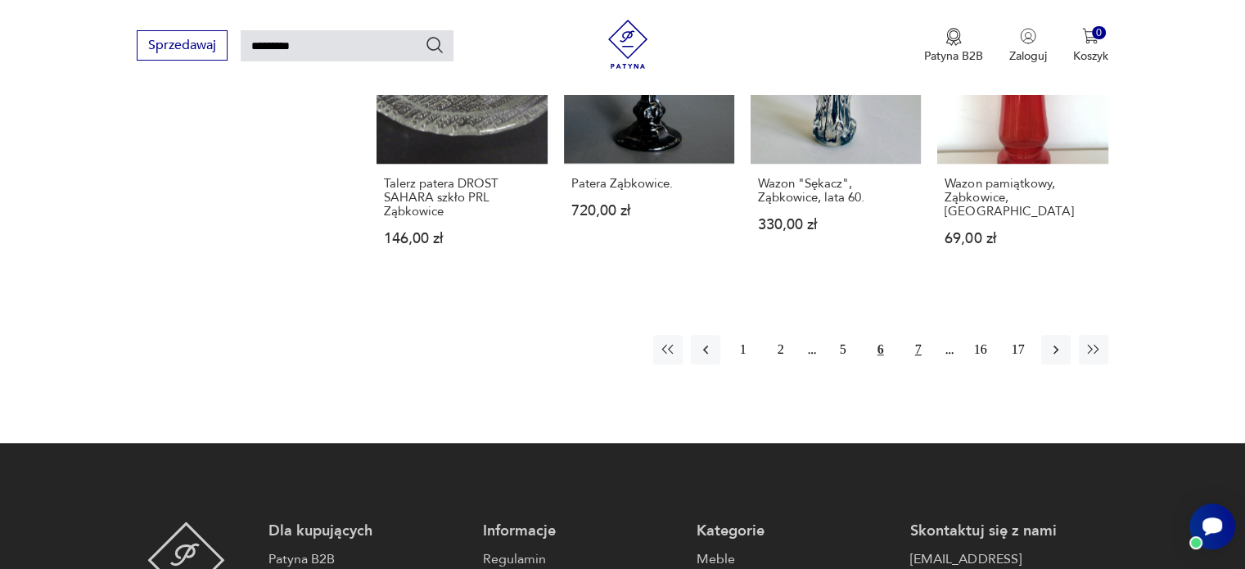
click at [918, 335] on button "7" at bounding box center [917, 349] width 29 height 29
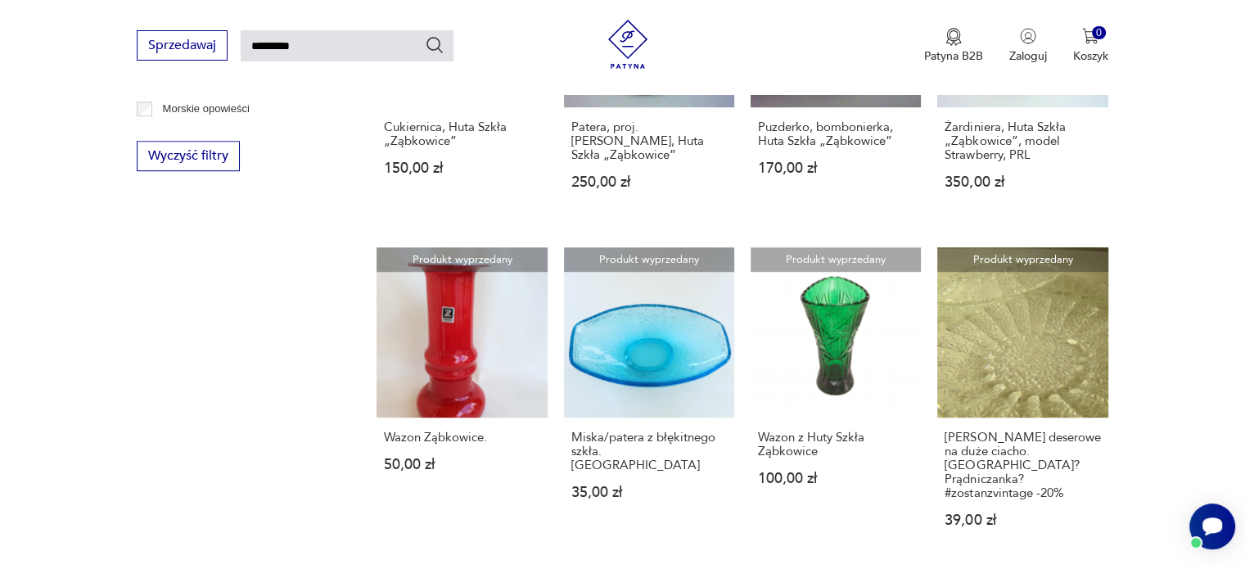
scroll to position [1122, 0]
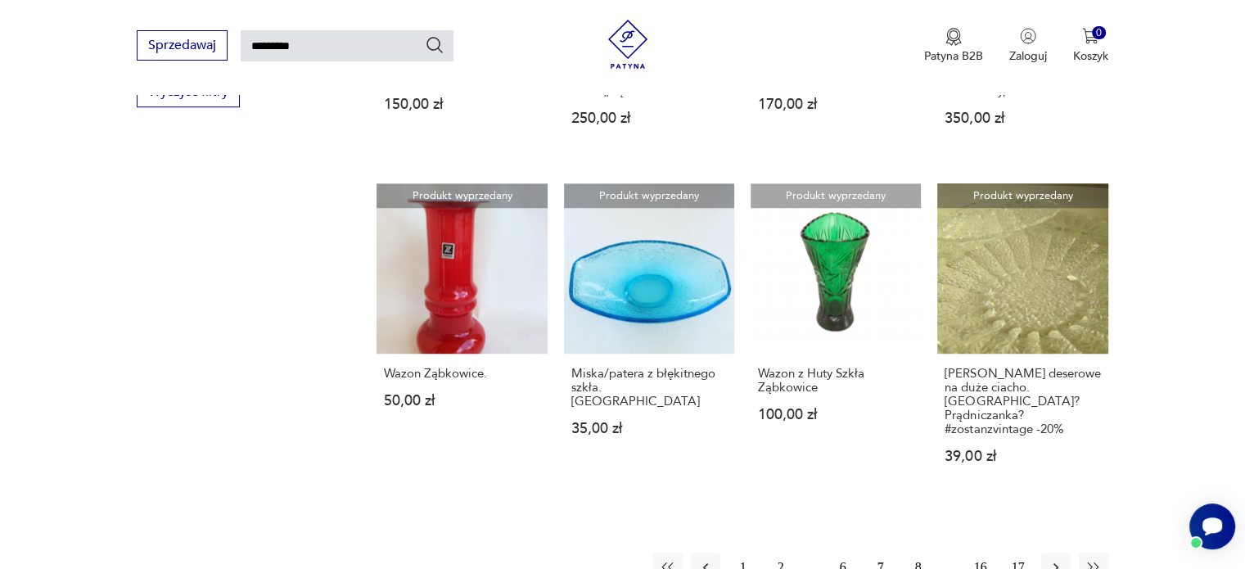
click at [924, 552] on button "8" at bounding box center [917, 566] width 29 height 29
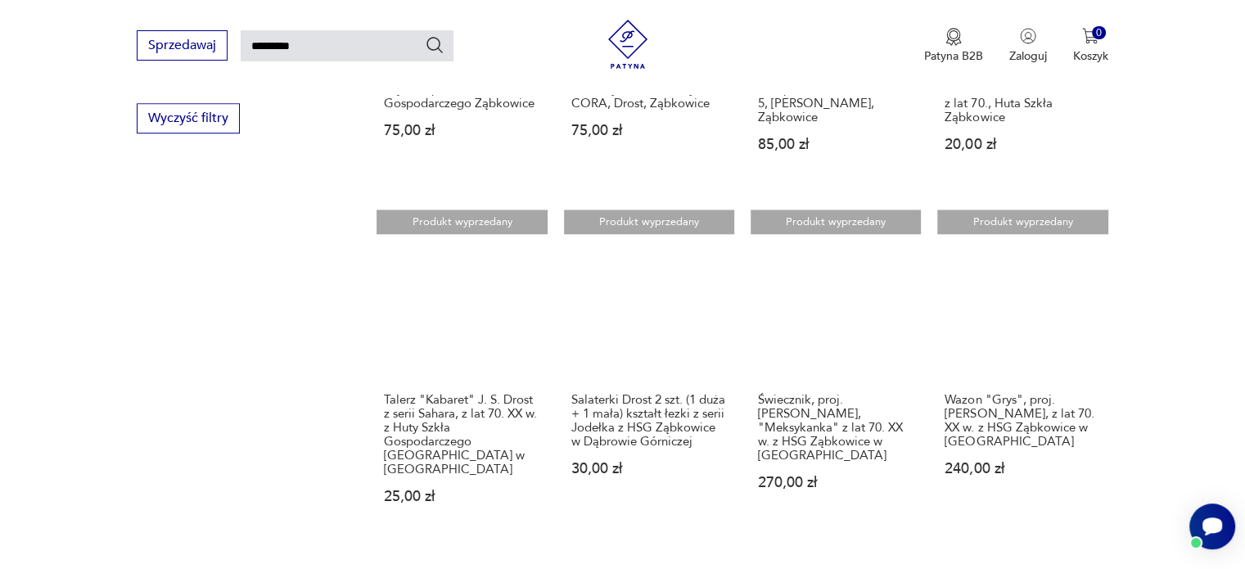
scroll to position [1204, 0]
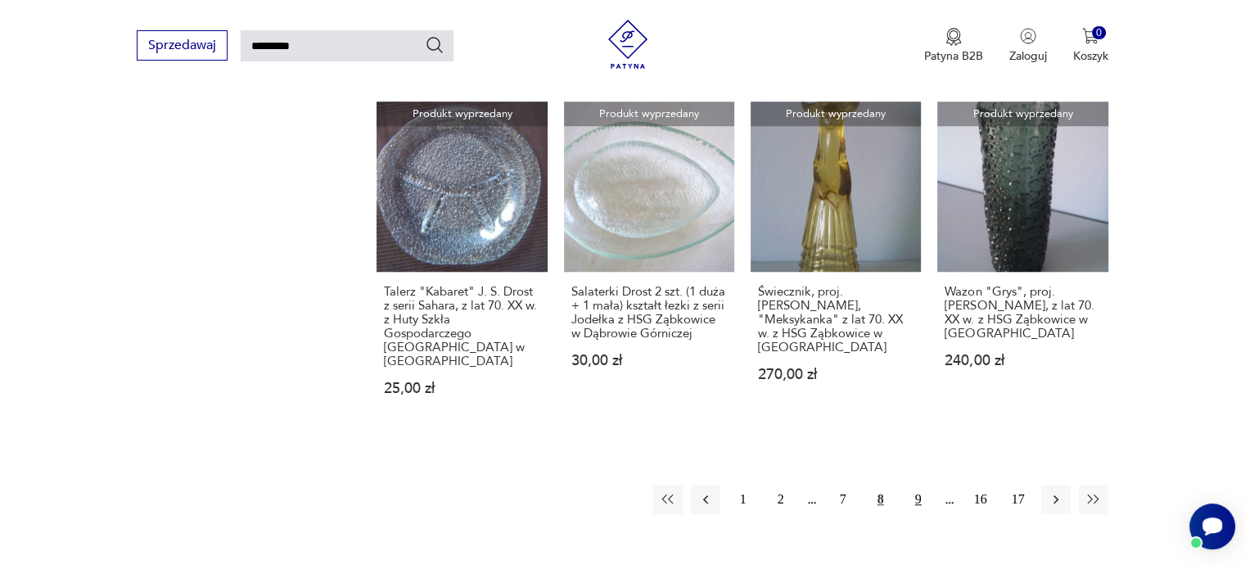
click at [919, 484] on button "9" at bounding box center [917, 498] width 29 height 29
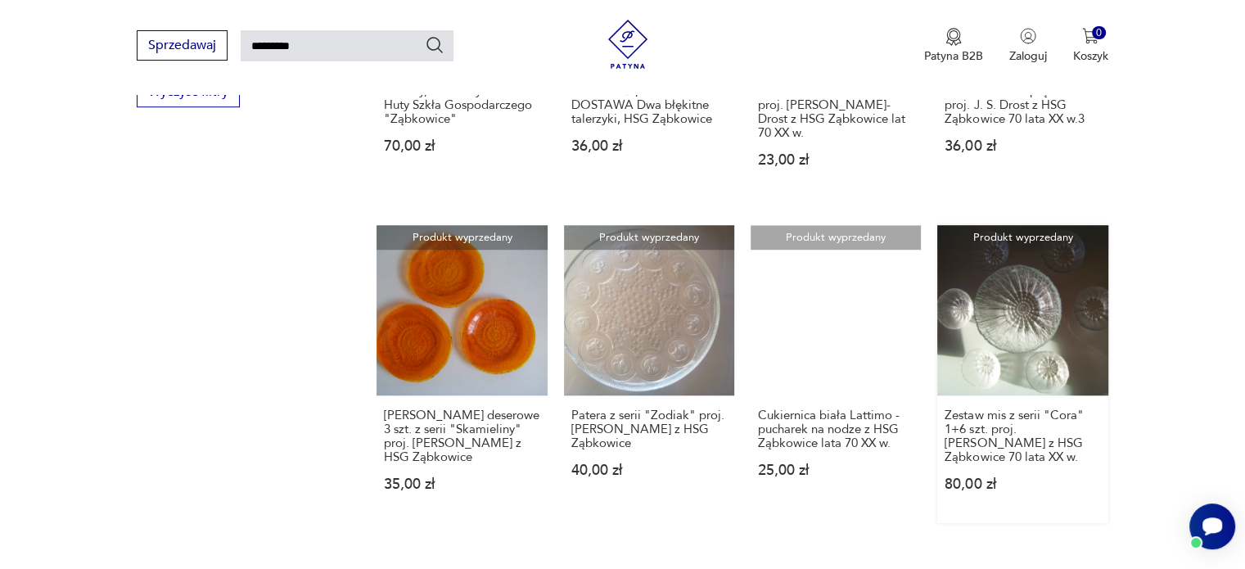
scroll to position [1449, 0]
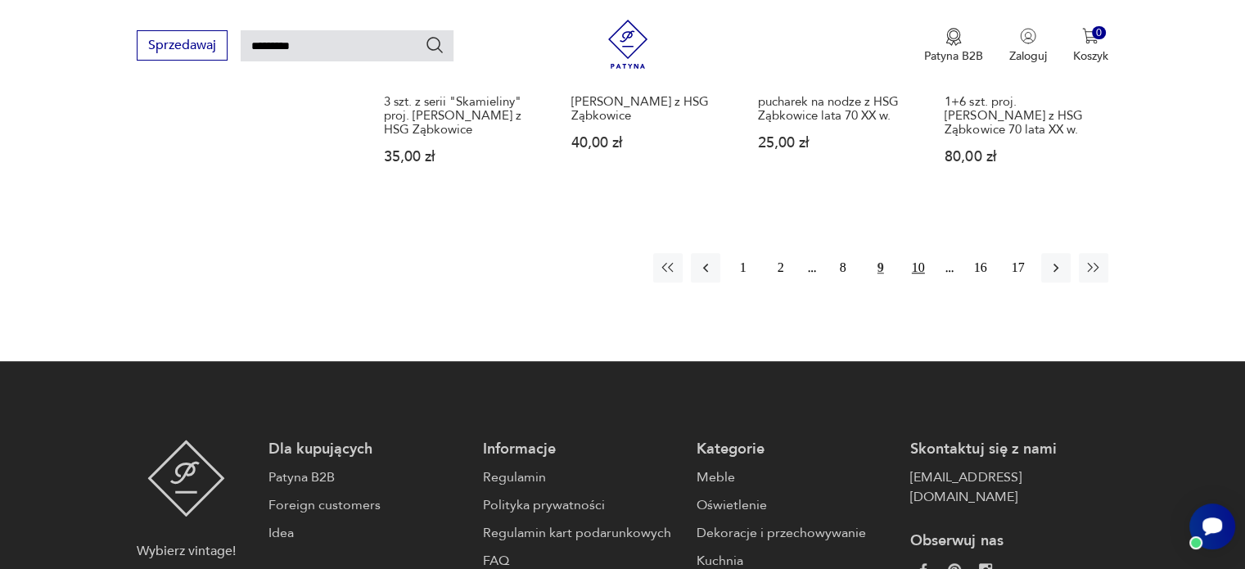
click at [926, 259] on button "10" at bounding box center [917, 267] width 29 height 29
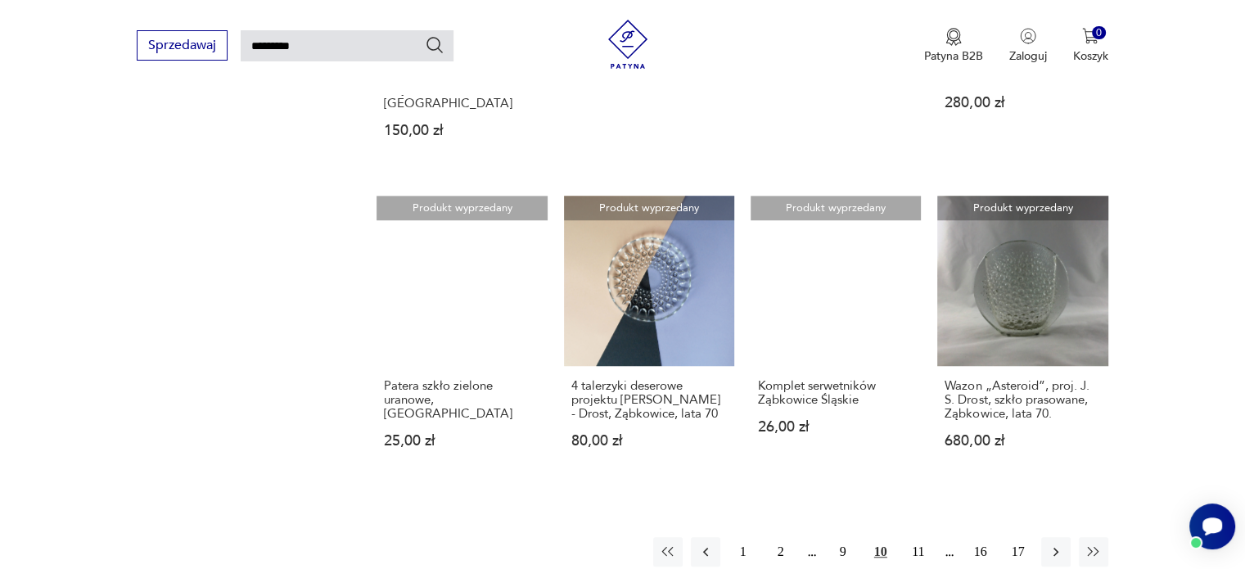
scroll to position [1286, 0]
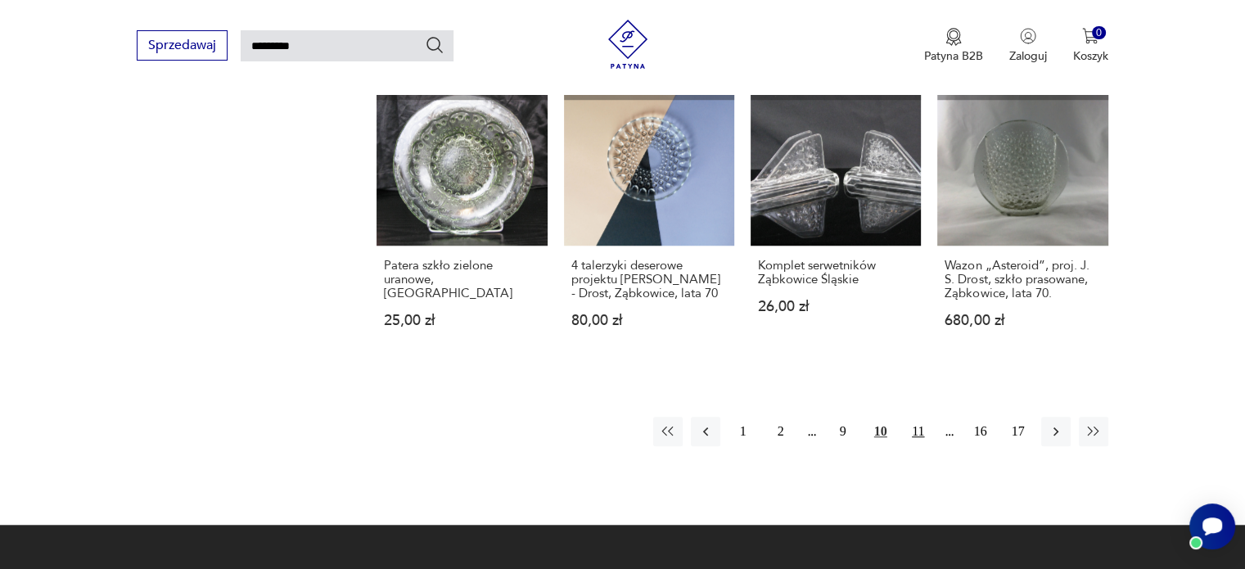
click at [917, 417] on button "11" at bounding box center [917, 431] width 29 height 29
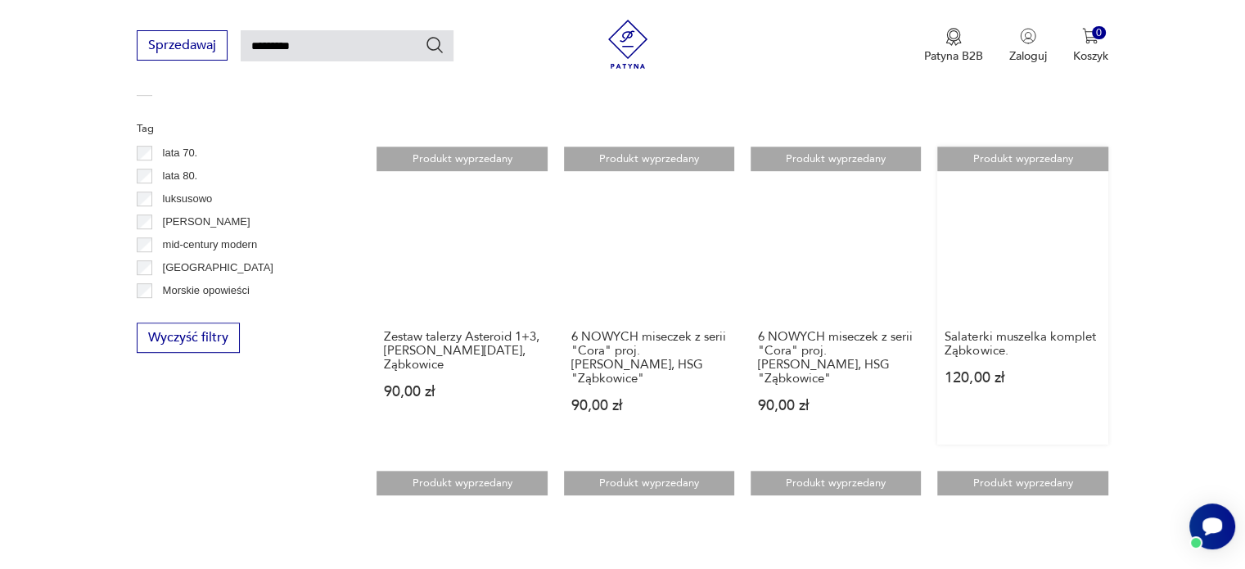
scroll to position [1122, 0]
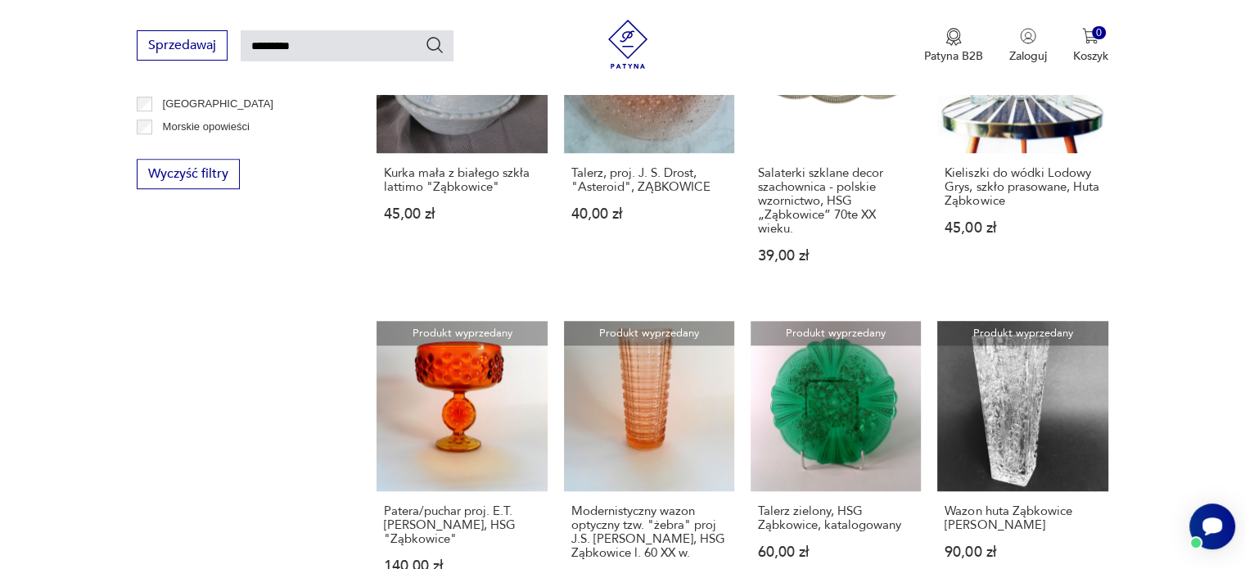
scroll to position [1367, 0]
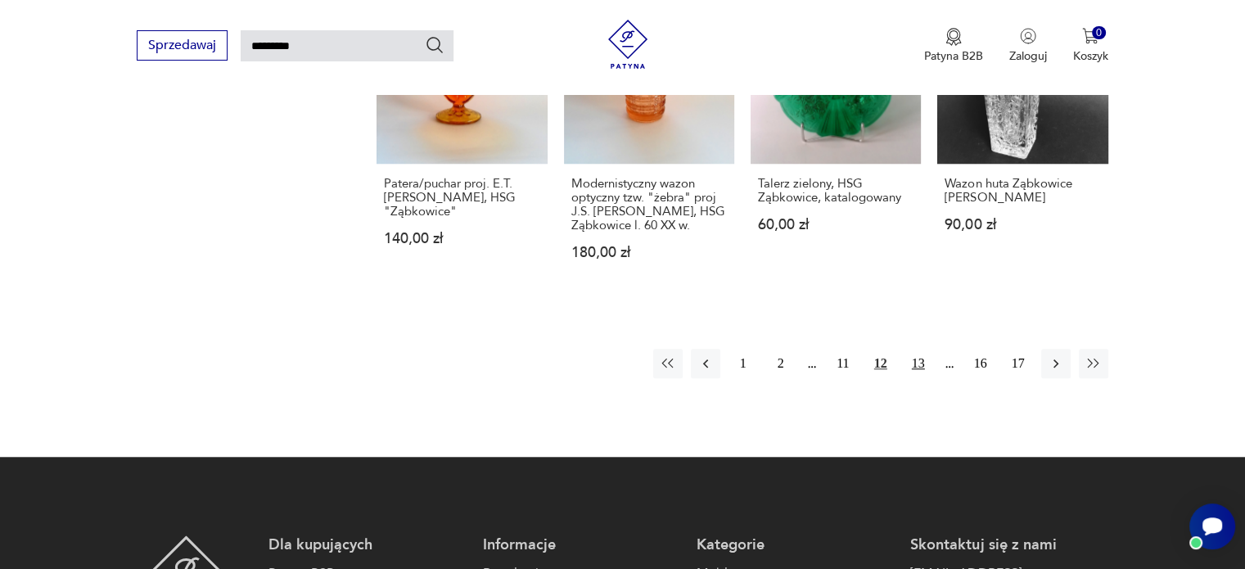
click at [921, 349] on button "13" at bounding box center [917, 363] width 29 height 29
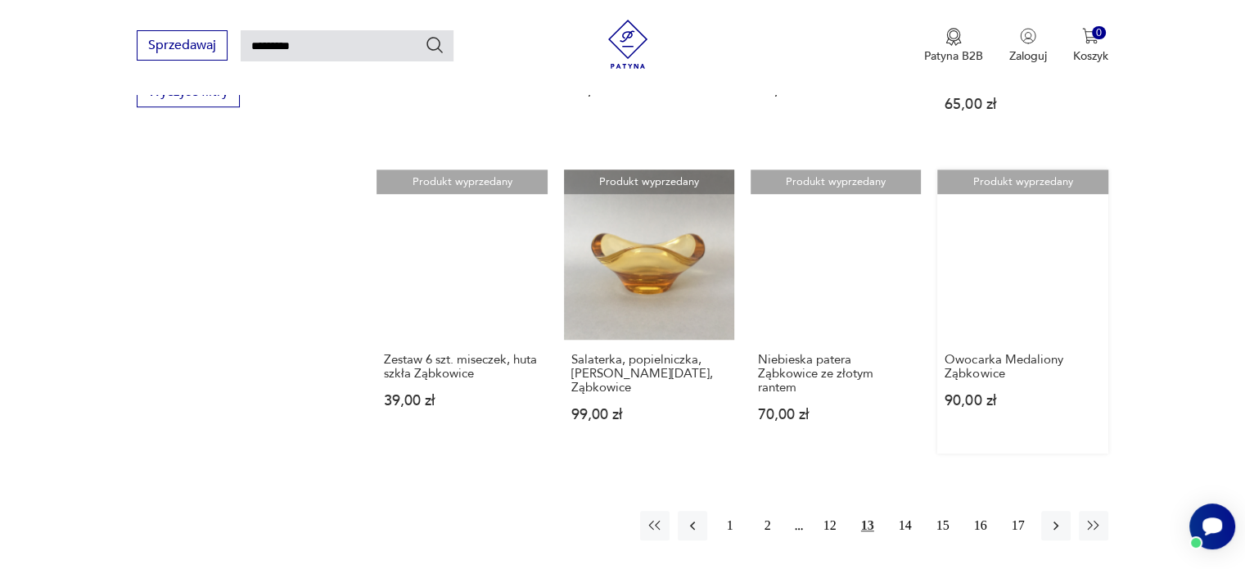
scroll to position [1204, 0]
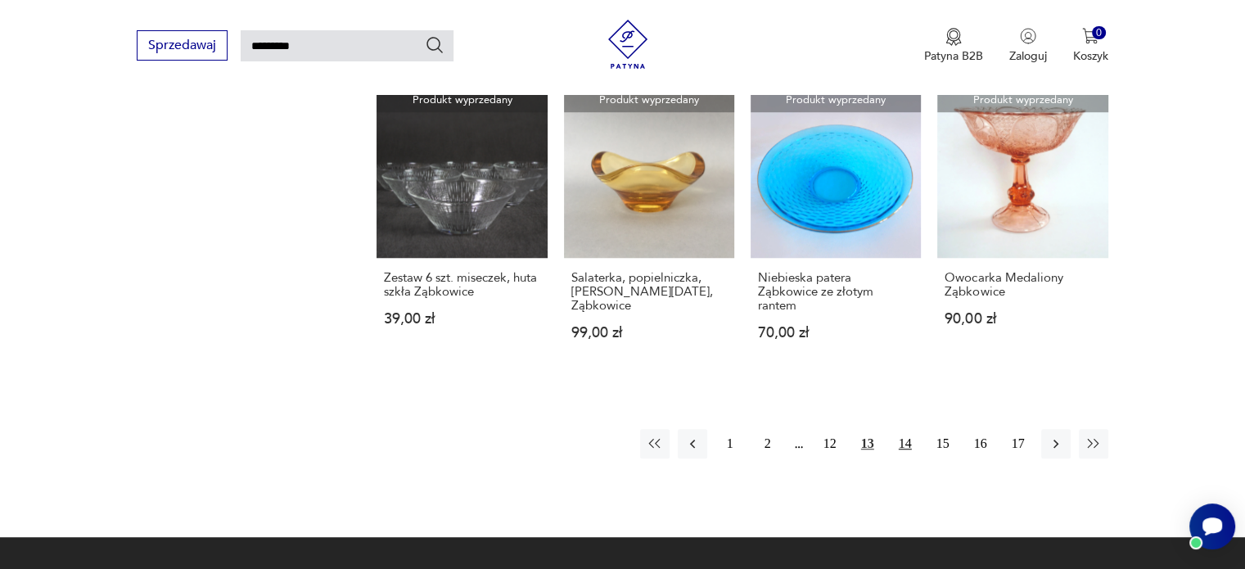
click at [905, 444] on button "14" at bounding box center [904, 443] width 29 height 29
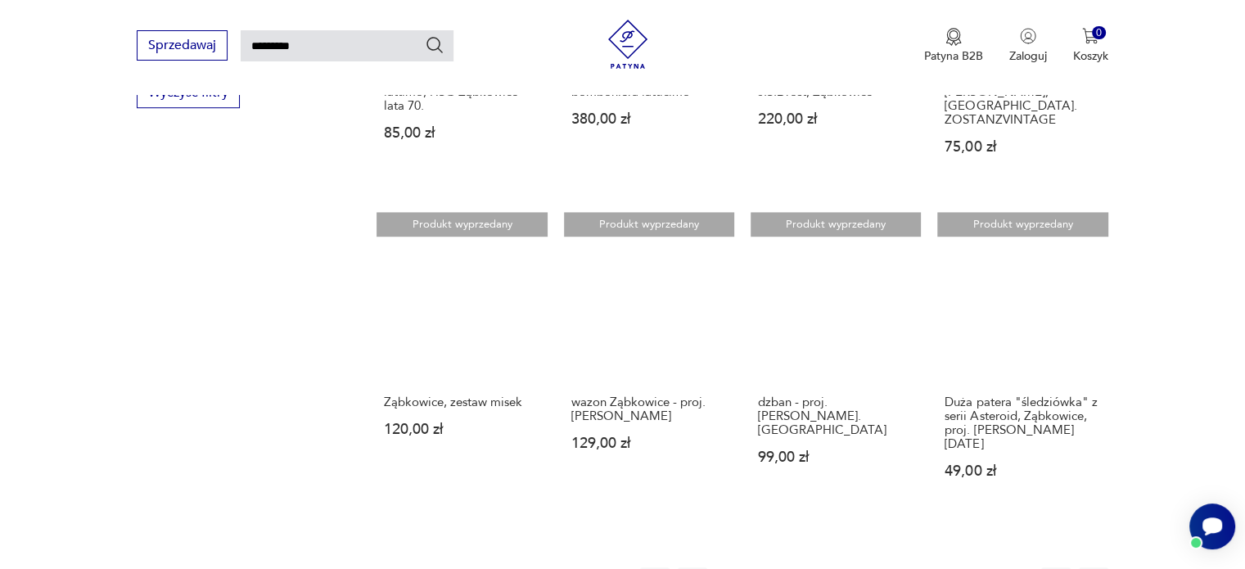
scroll to position [1122, 0]
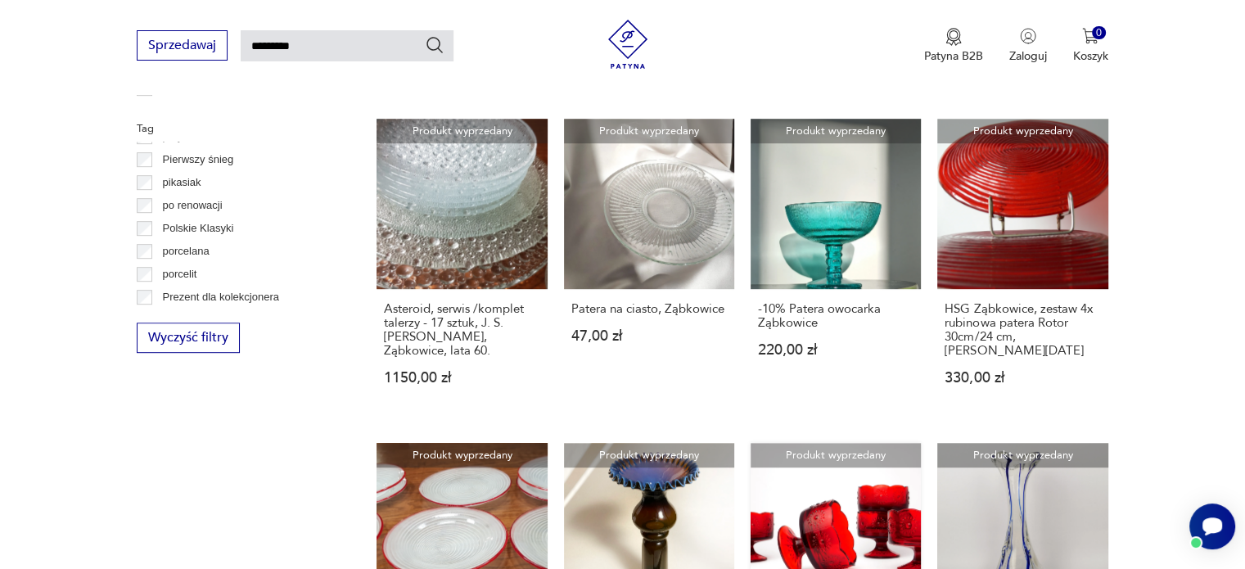
scroll to position [1204, 0]
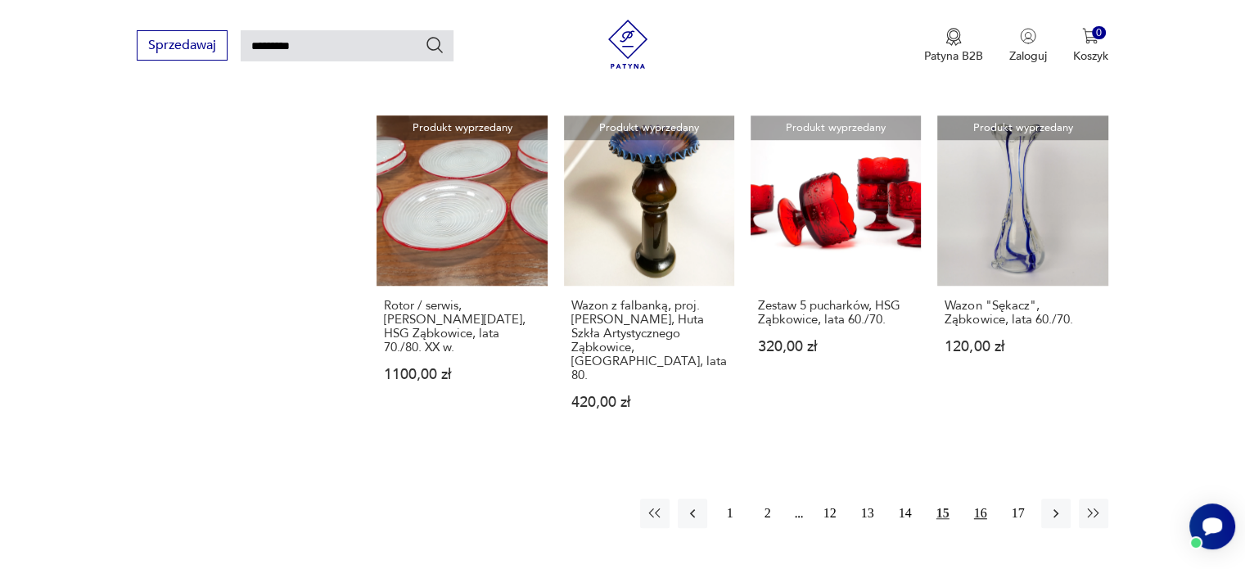
click at [975, 498] on button "16" at bounding box center [980, 512] width 29 height 29
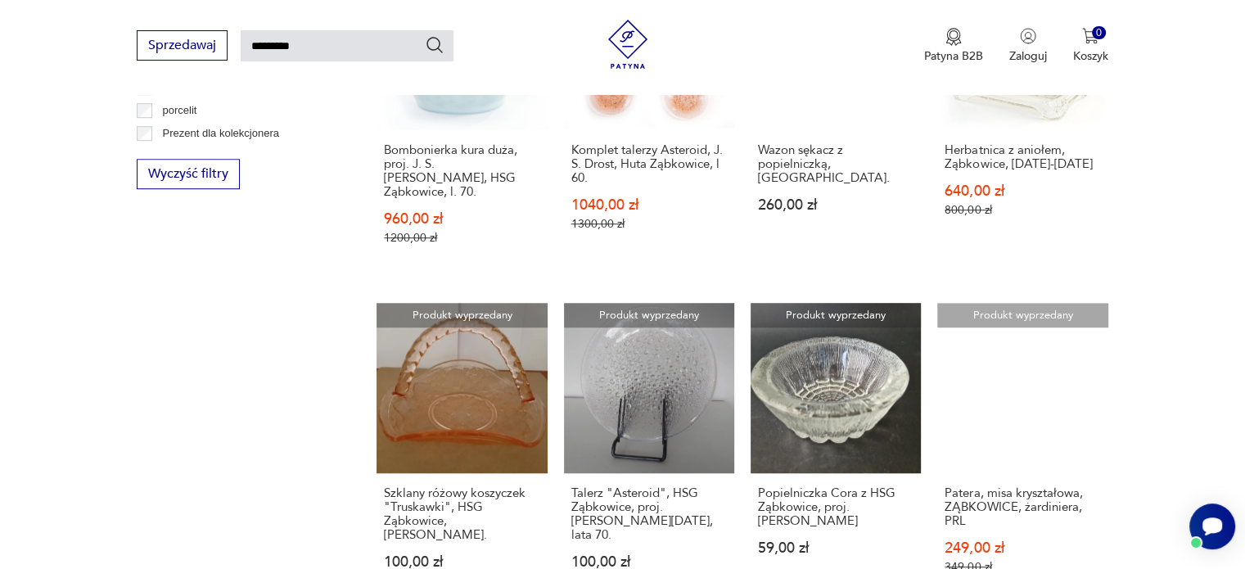
scroll to position [1367, 0]
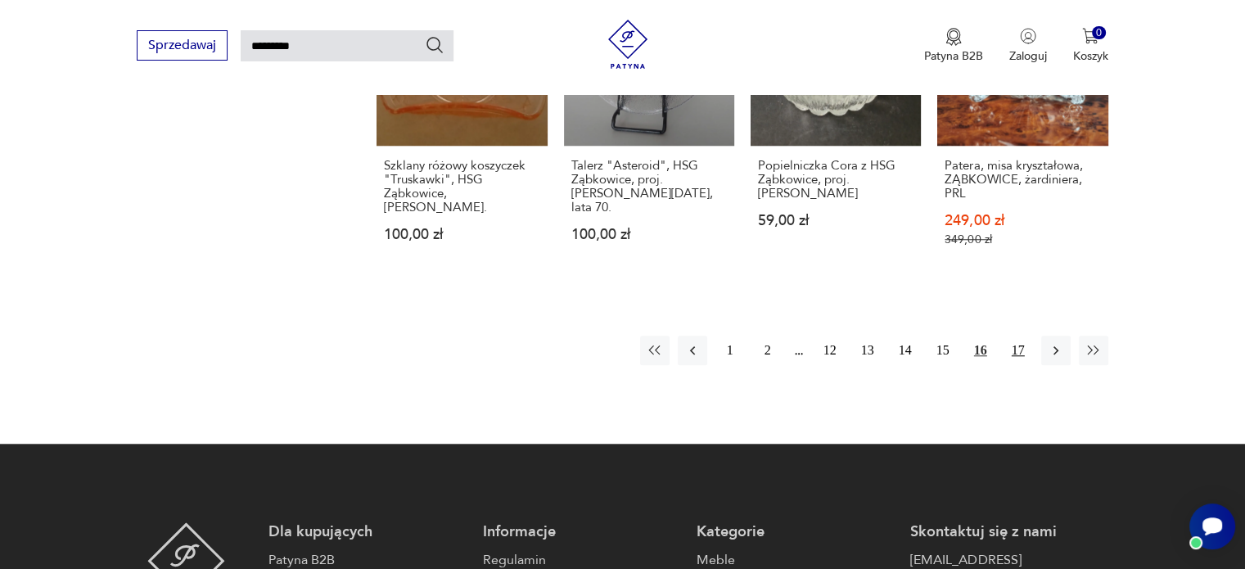
click at [1017, 354] on button "17" at bounding box center [1017, 350] width 29 height 29
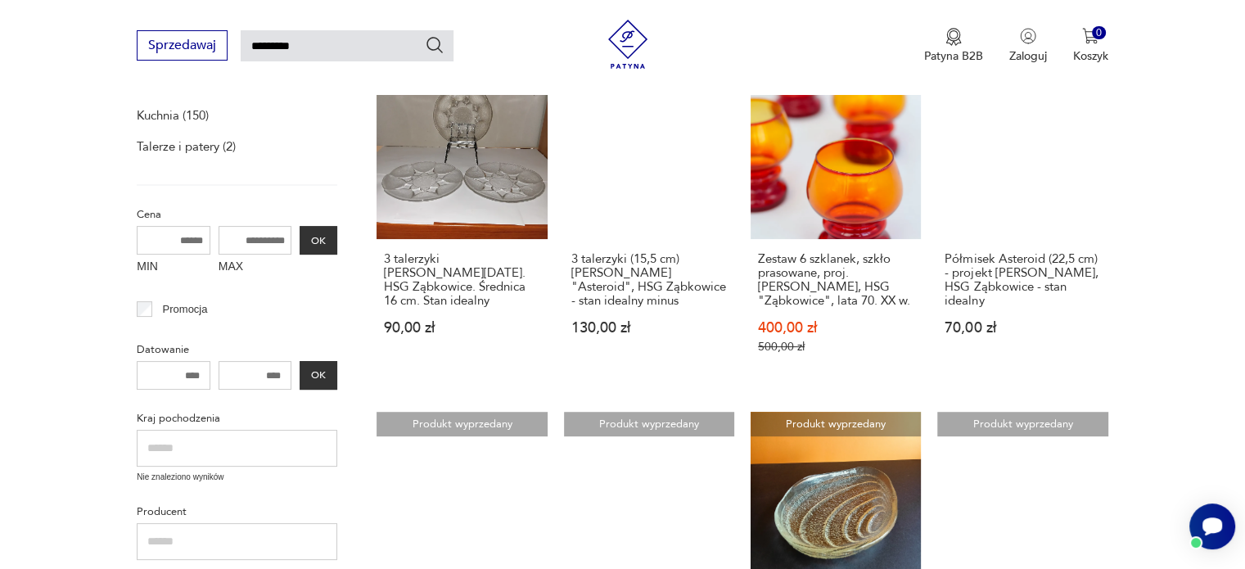
scroll to position [222, 0]
